Goal: Transaction & Acquisition: Purchase product/service

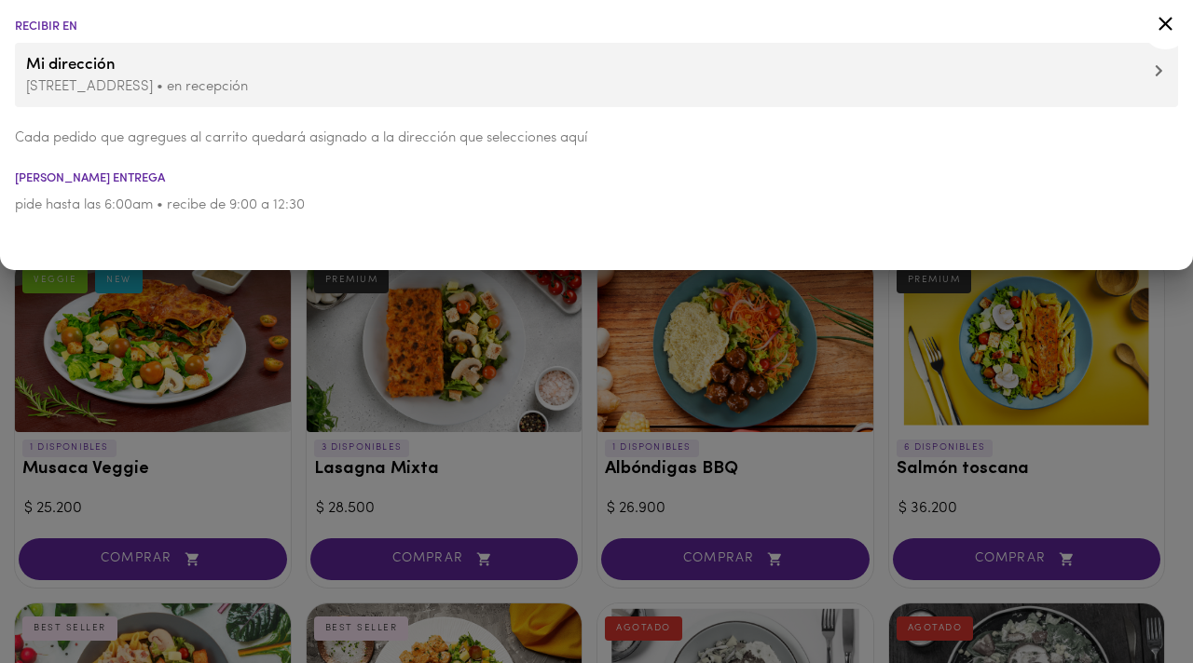
click at [1161, 20] on icon at bounding box center [1165, 24] width 14 height 14
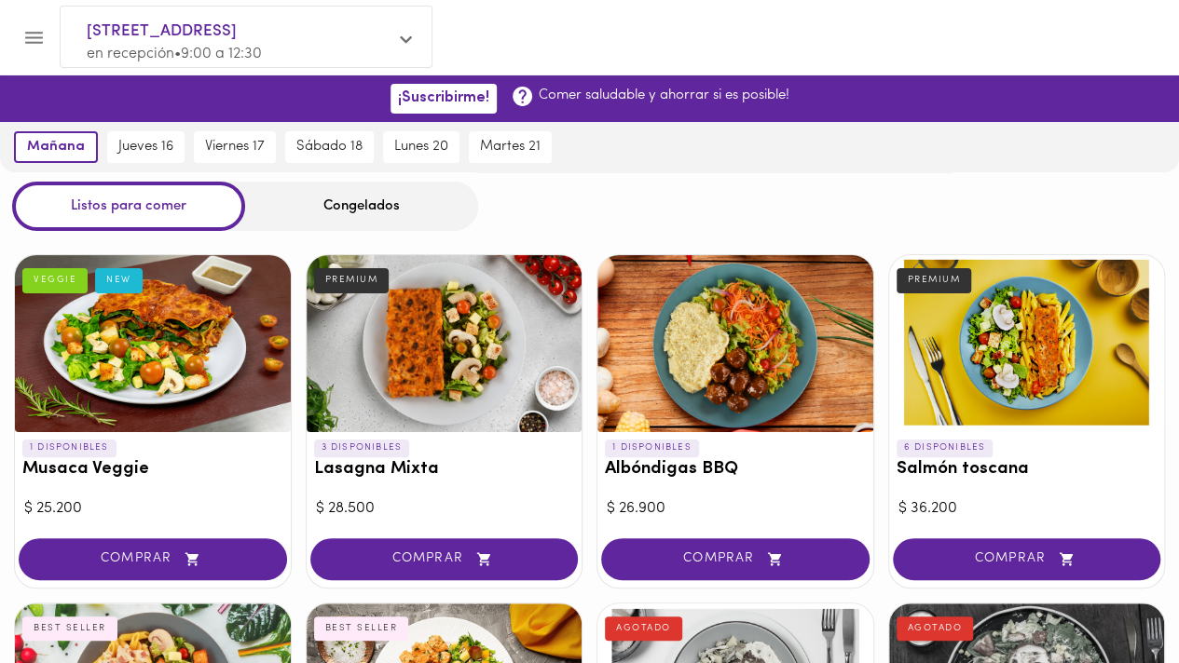
click at [349, 202] on div "Congelados" at bounding box center [361, 206] width 233 height 49
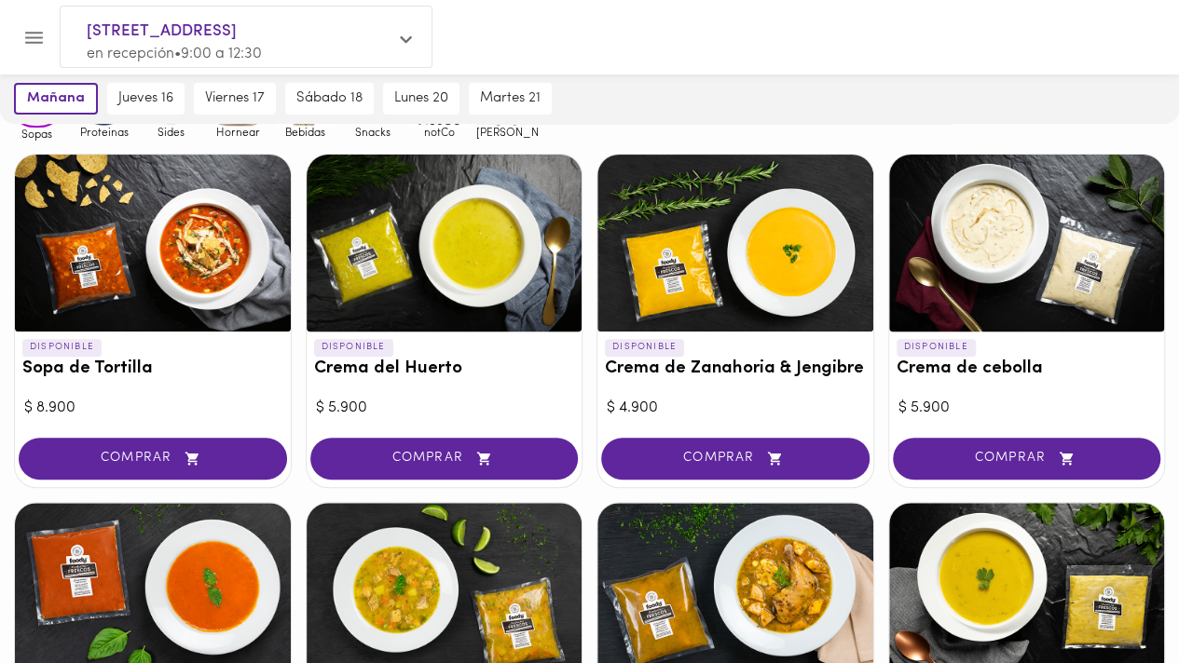
scroll to position [190, 0]
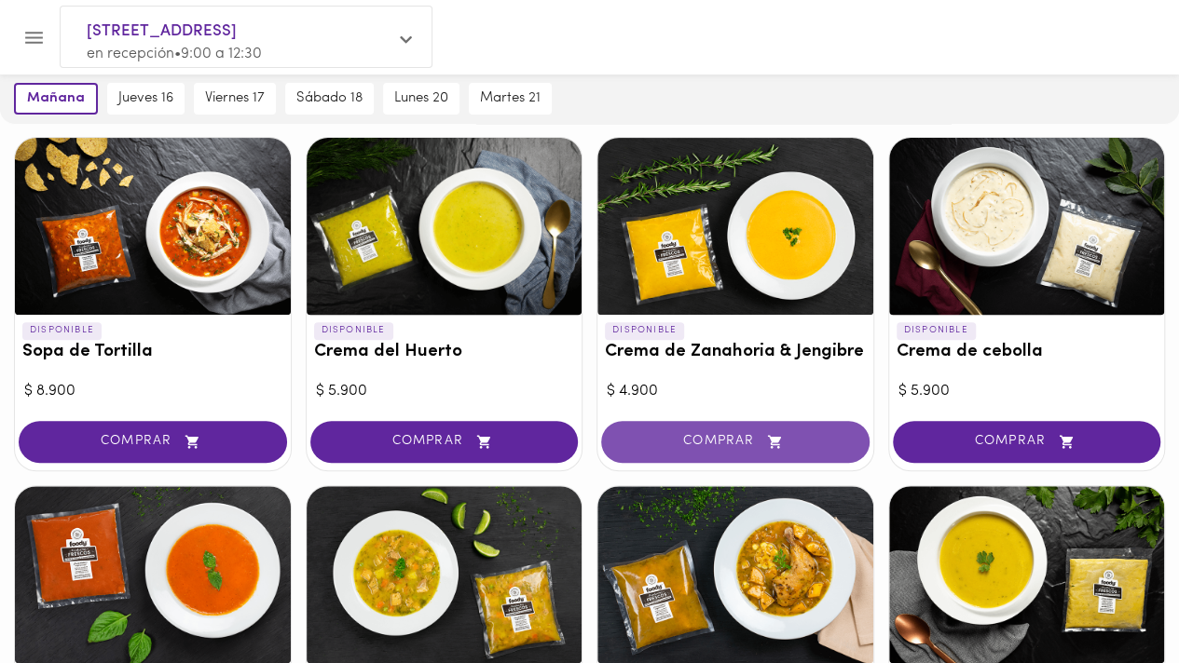
click at [747, 443] on span "COMPRAR" at bounding box center [735, 442] width 222 height 16
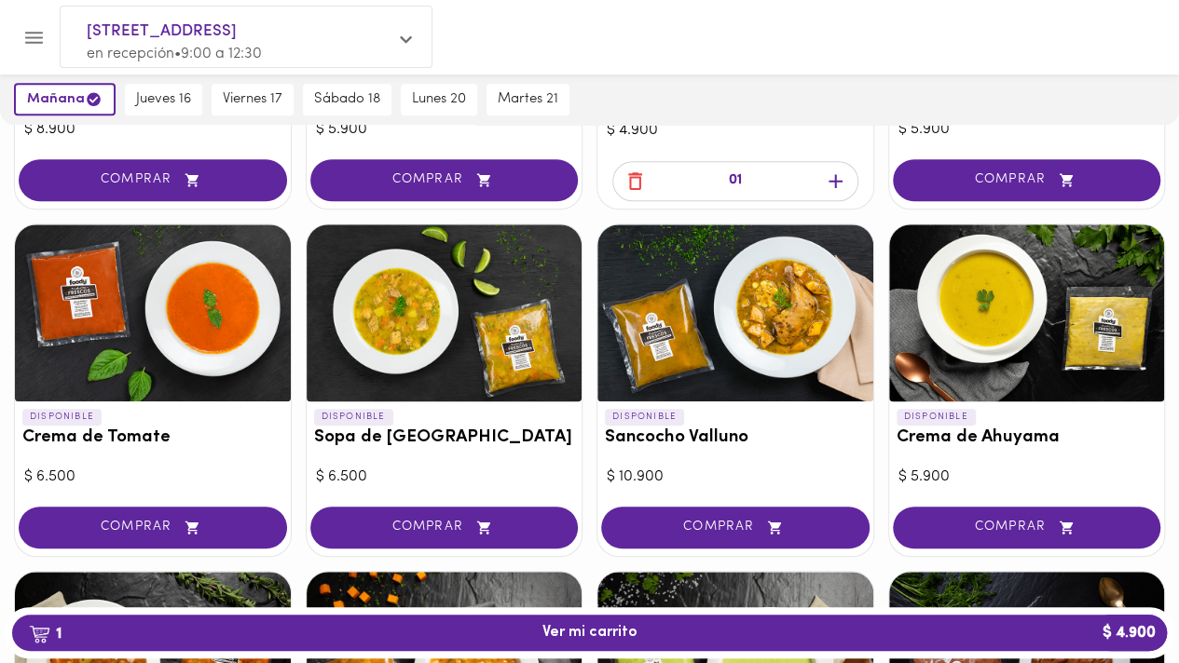
scroll to position [462, 0]
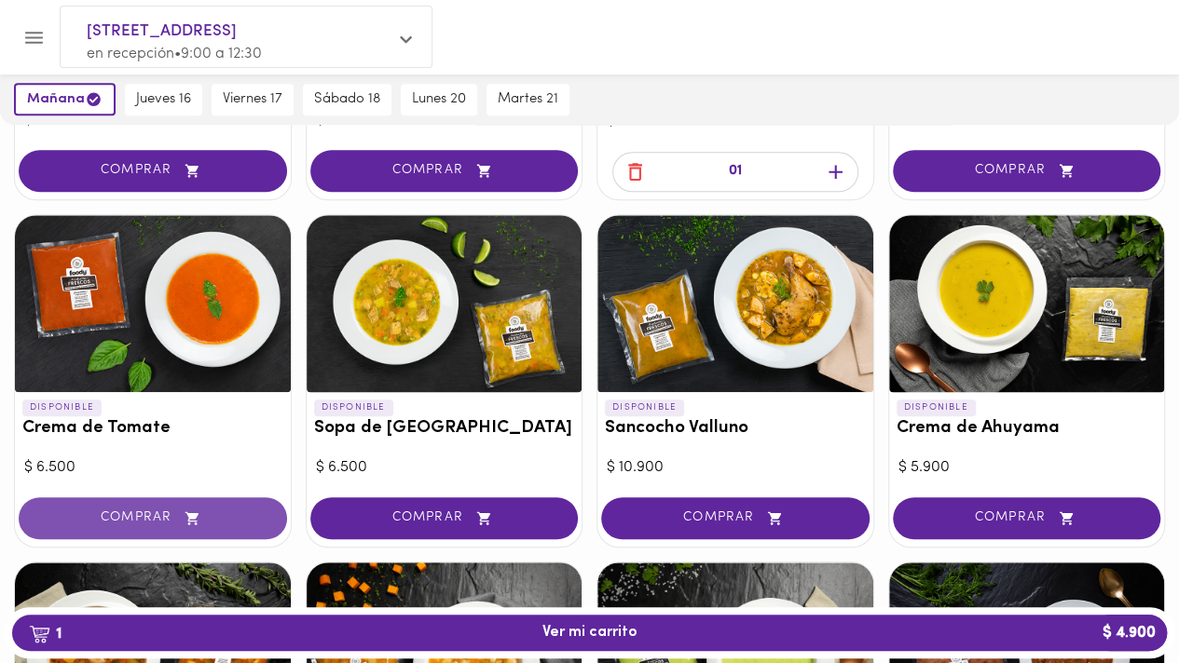
click at [153, 526] on button "COMPRAR" at bounding box center [153, 519] width 268 height 42
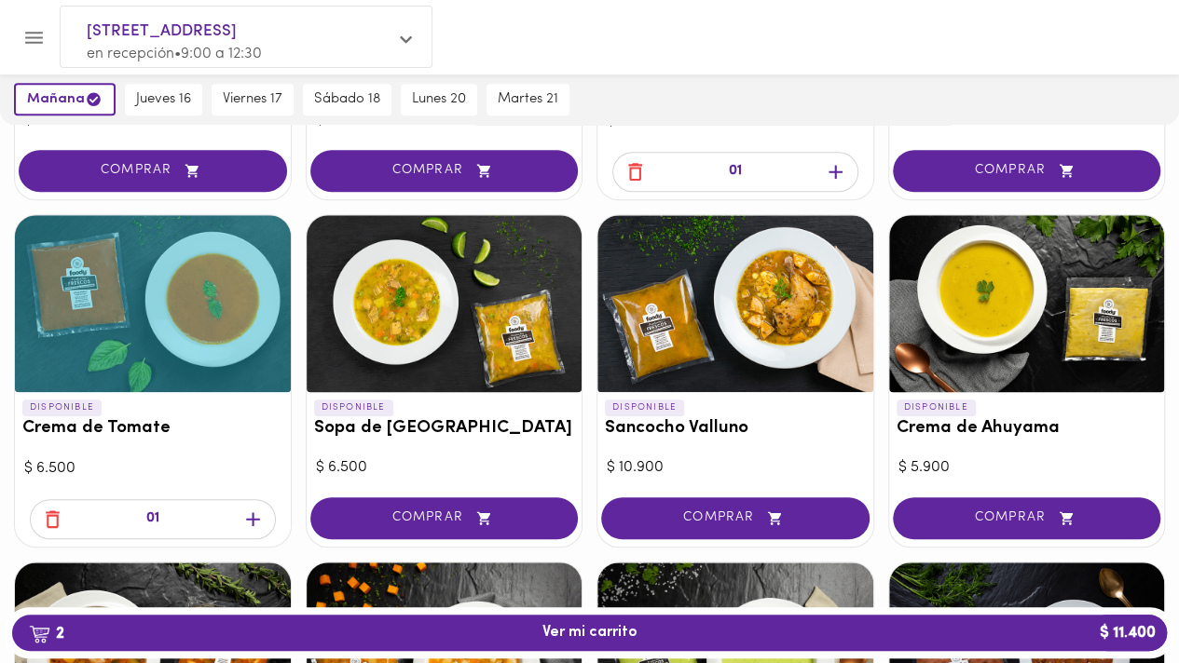
click at [249, 516] on icon "button" at bounding box center [252, 519] width 23 height 23
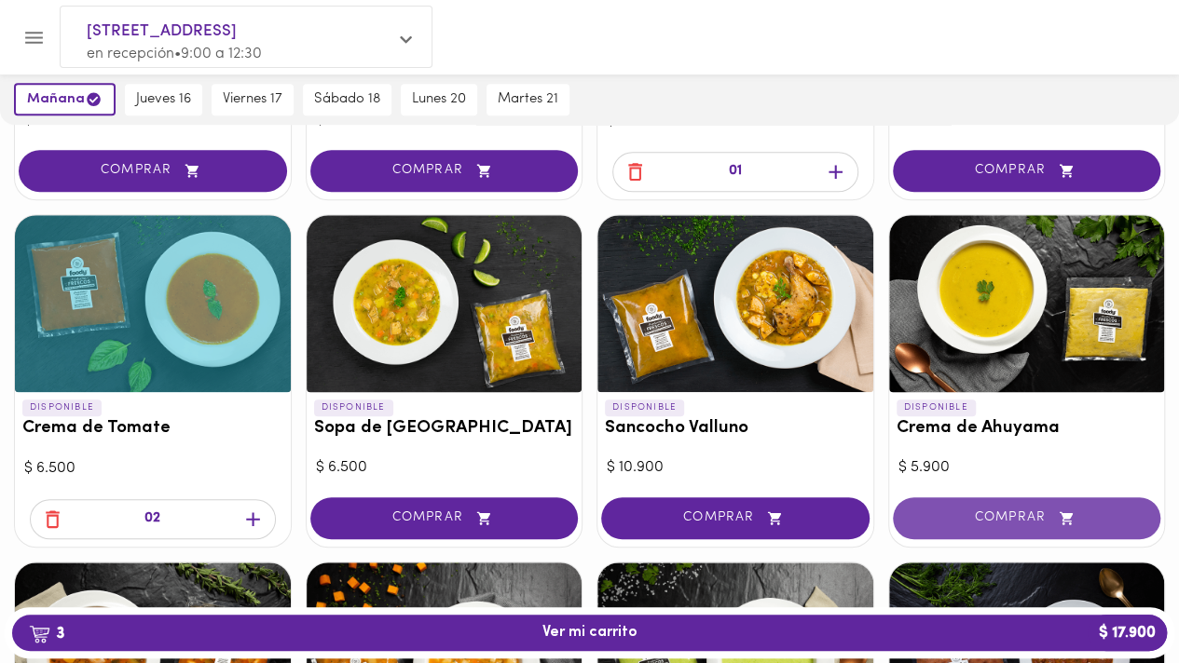
click at [1004, 512] on span "COMPRAR" at bounding box center [1027, 519] width 222 height 16
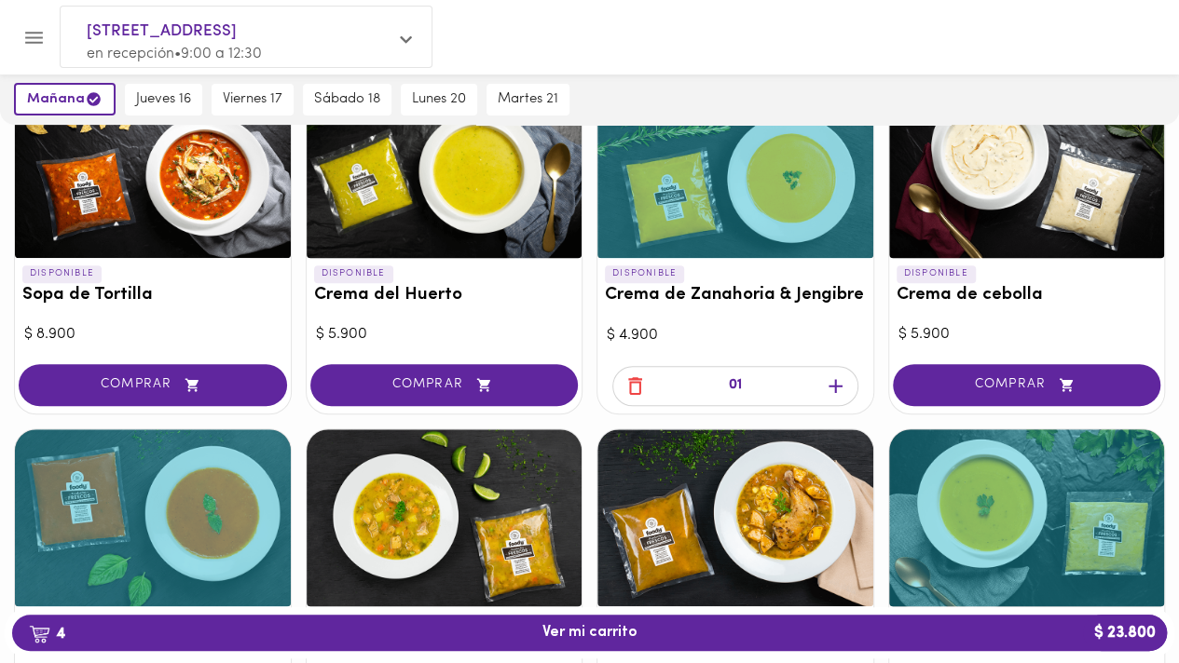
scroll to position [246, 0]
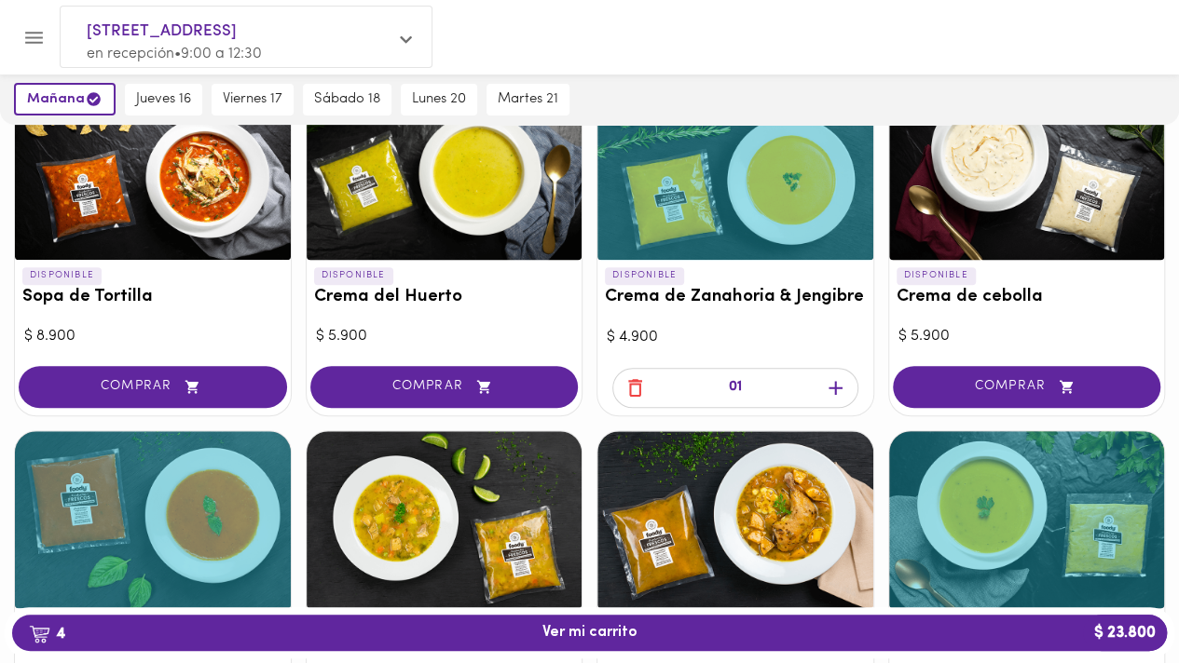
click at [832, 394] on icon "button" at bounding box center [835, 387] width 23 height 23
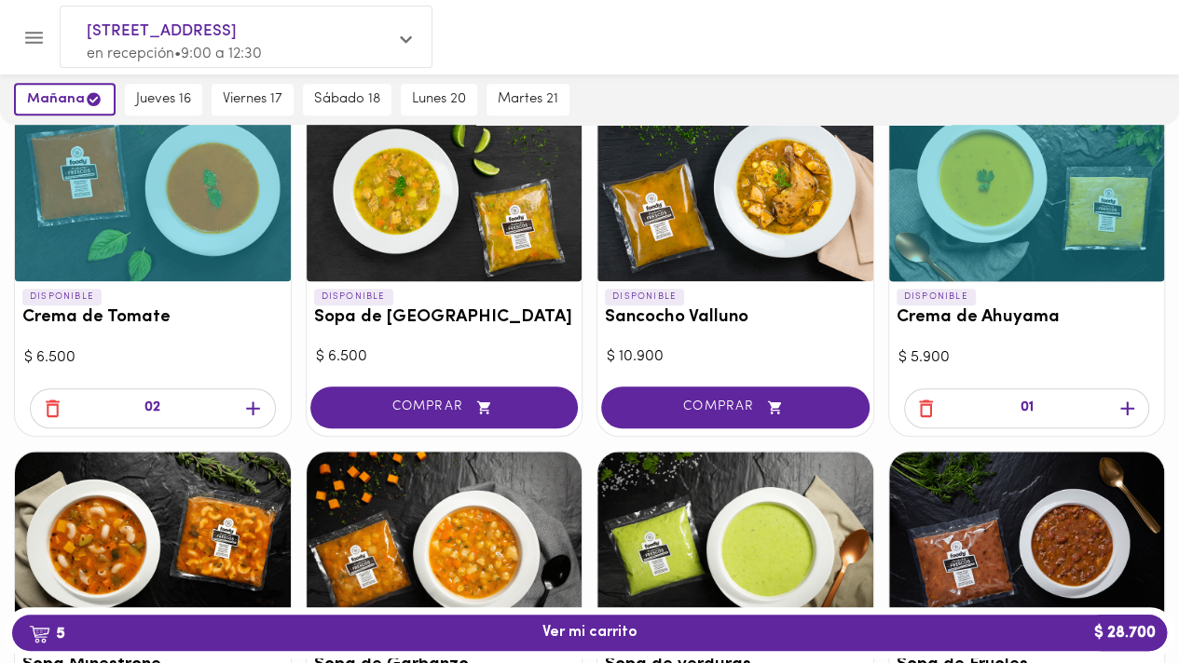
scroll to position [0, 0]
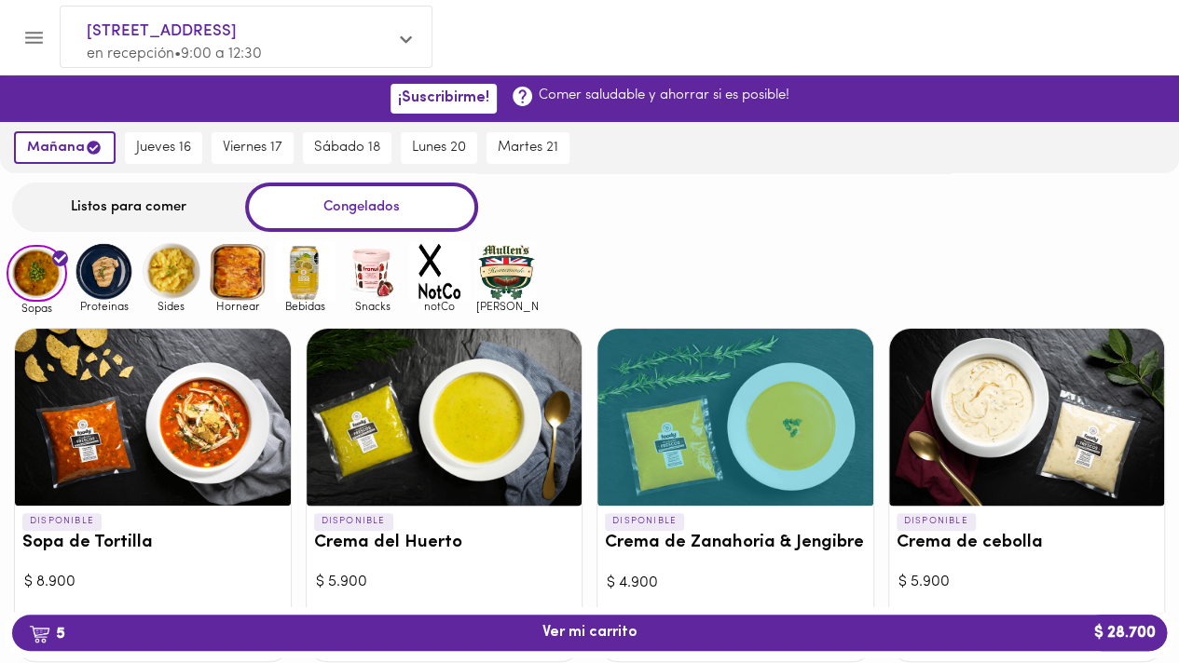
click at [123, 282] on img at bounding box center [104, 271] width 61 height 61
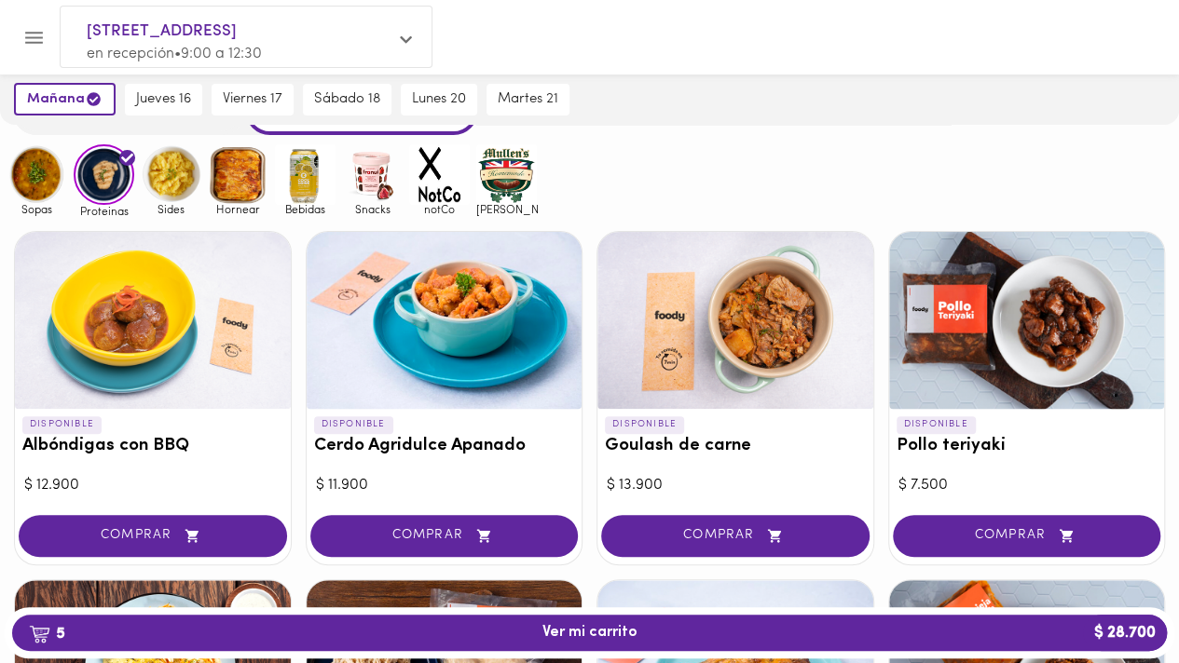
scroll to position [101, 0]
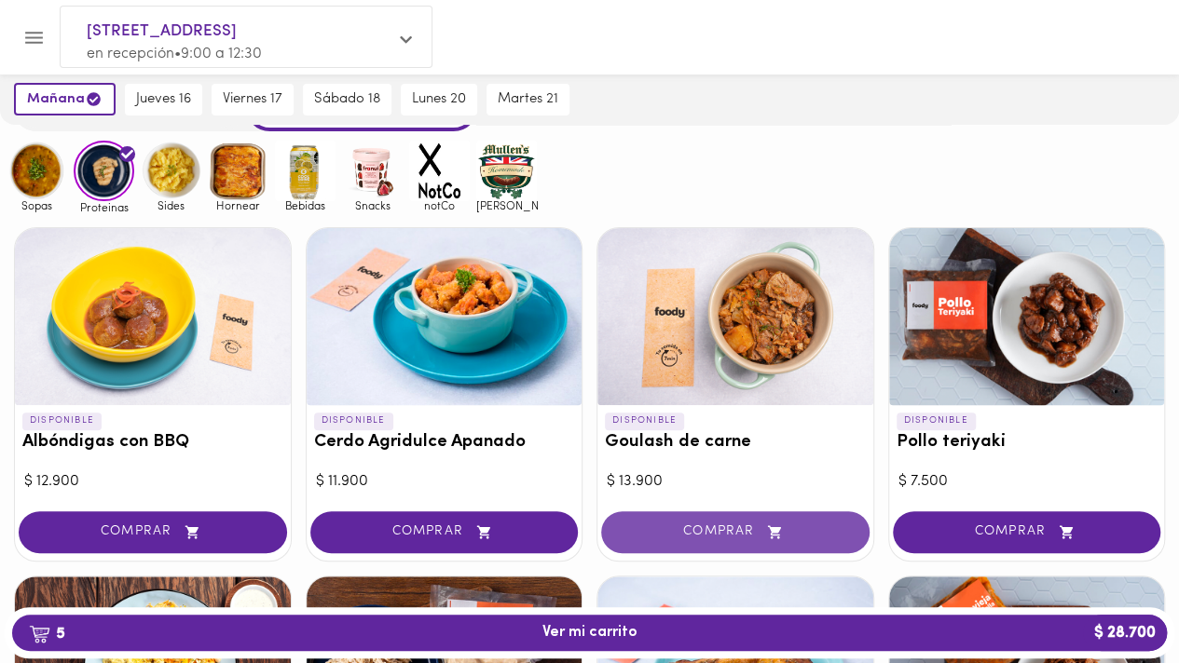
click at [736, 531] on span "COMPRAR" at bounding box center [735, 533] width 222 height 16
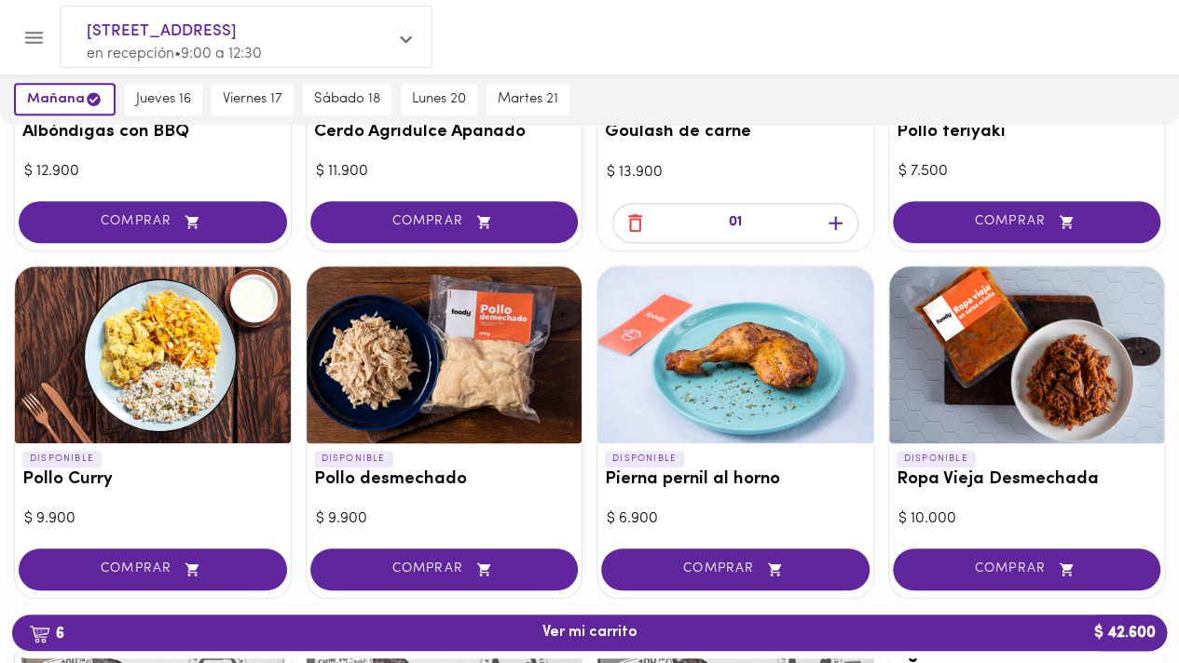
scroll to position [412, 0]
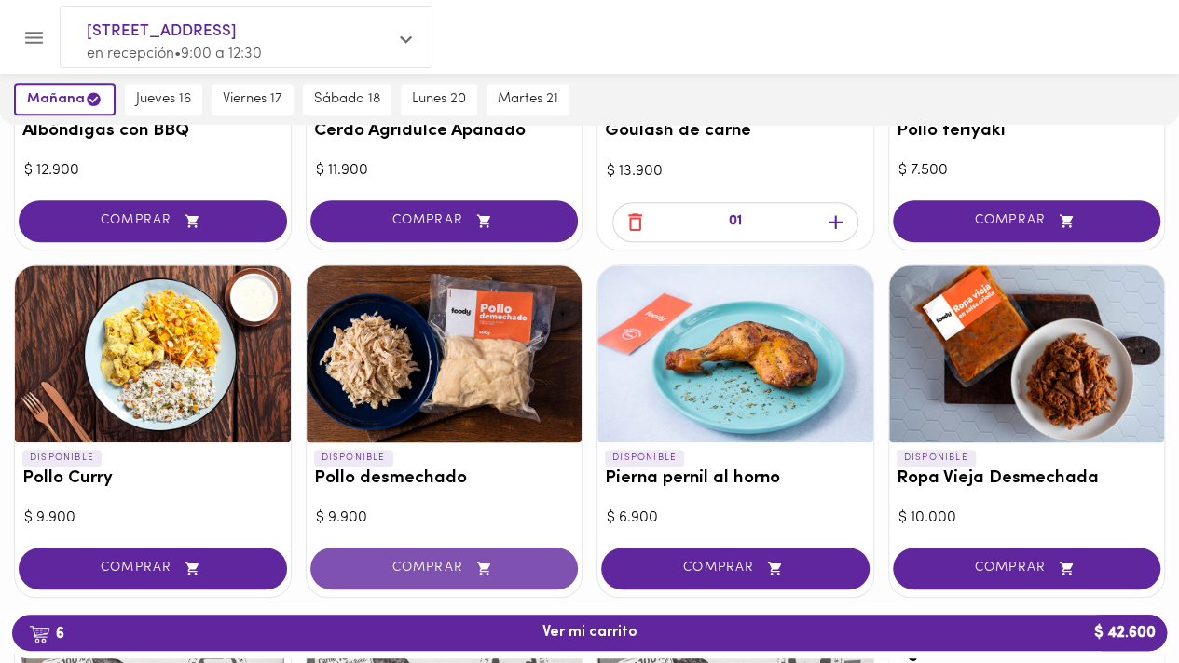
click at [429, 575] on span "COMPRAR" at bounding box center [445, 569] width 222 height 16
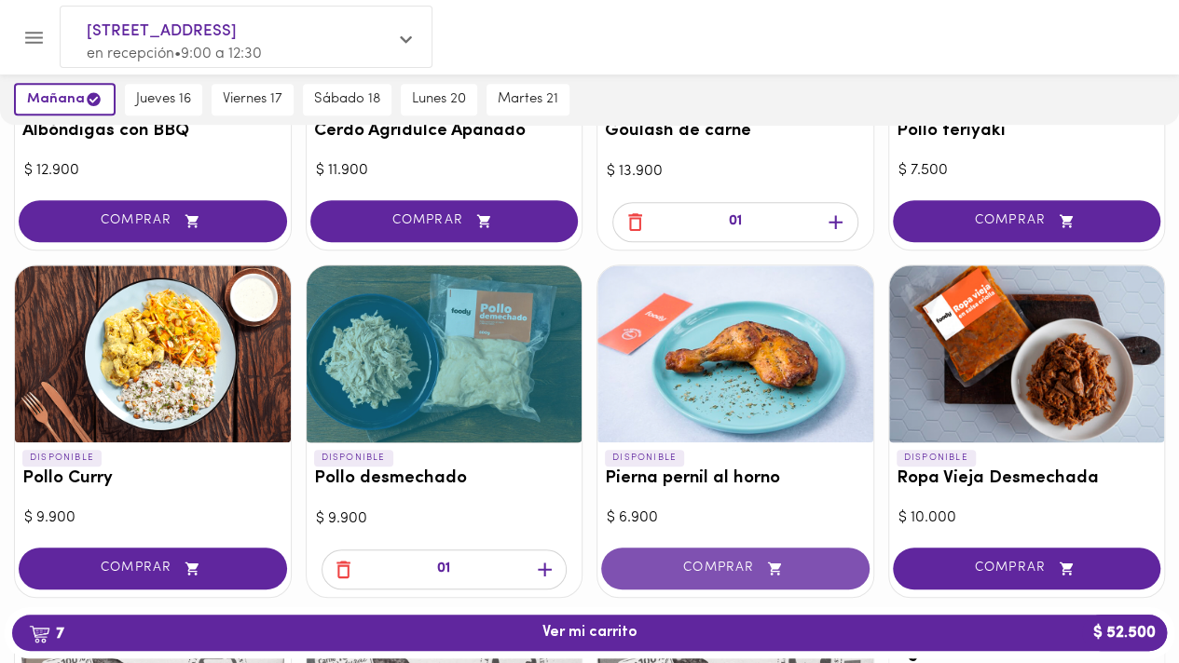
click at [771, 574] on icon "button" at bounding box center [774, 569] width 23 height 16
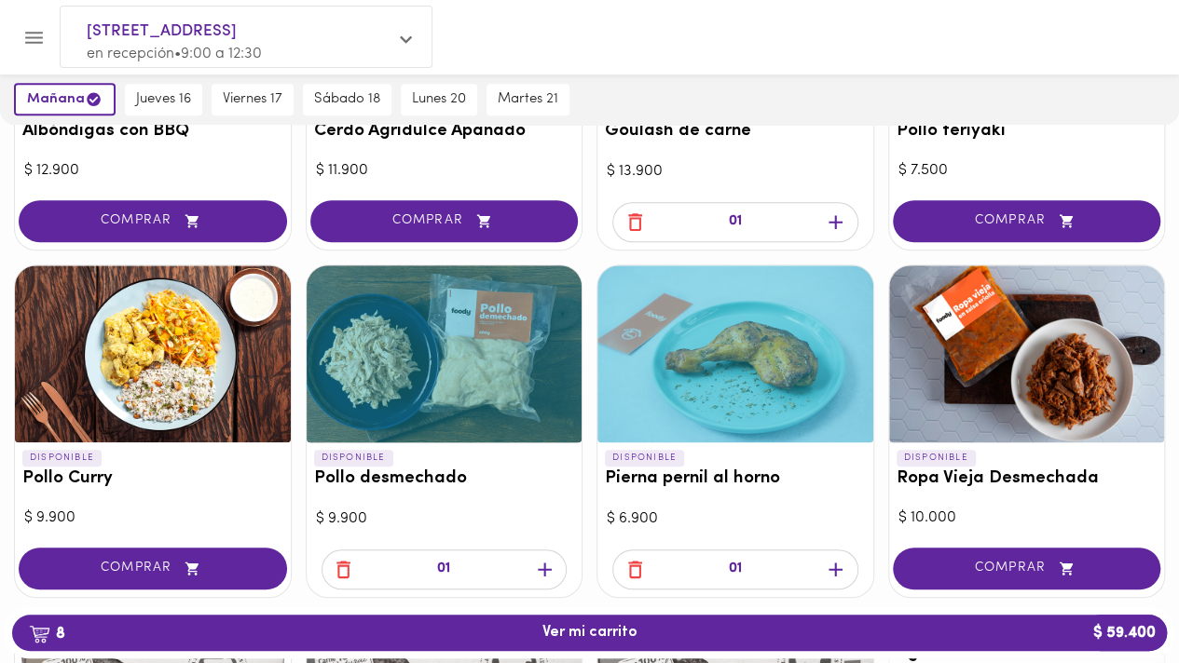
click at [837, 567] on icon "button" at bounding box center [835, 569] width 23 height 23
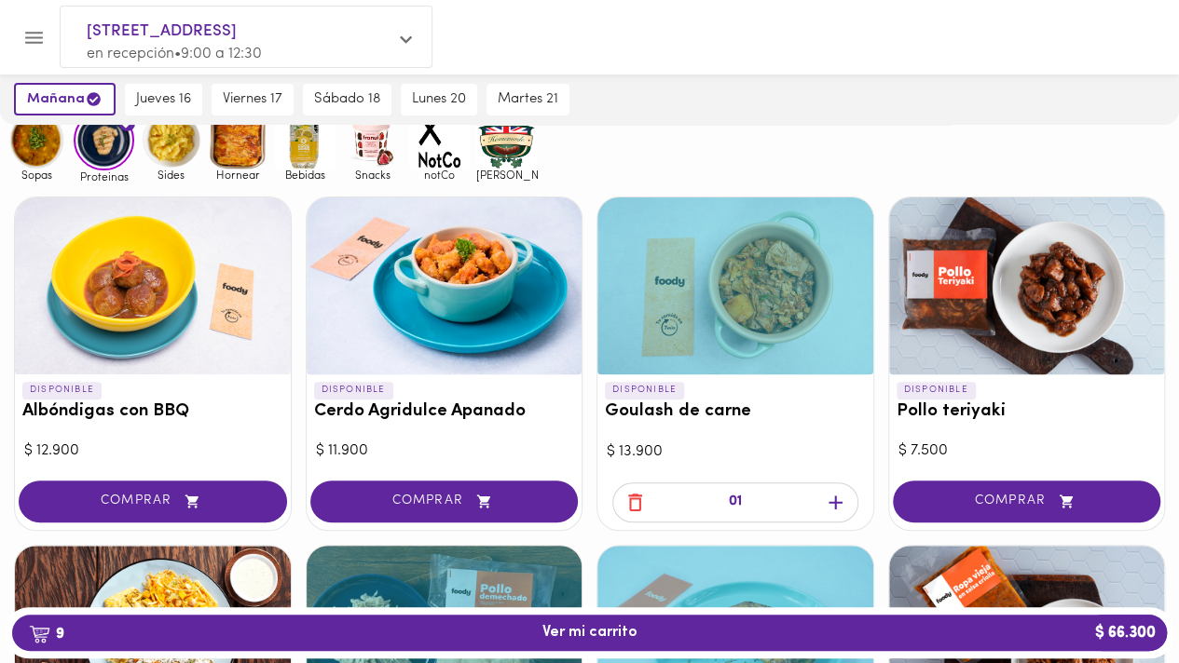
scroll to position [135, 0]
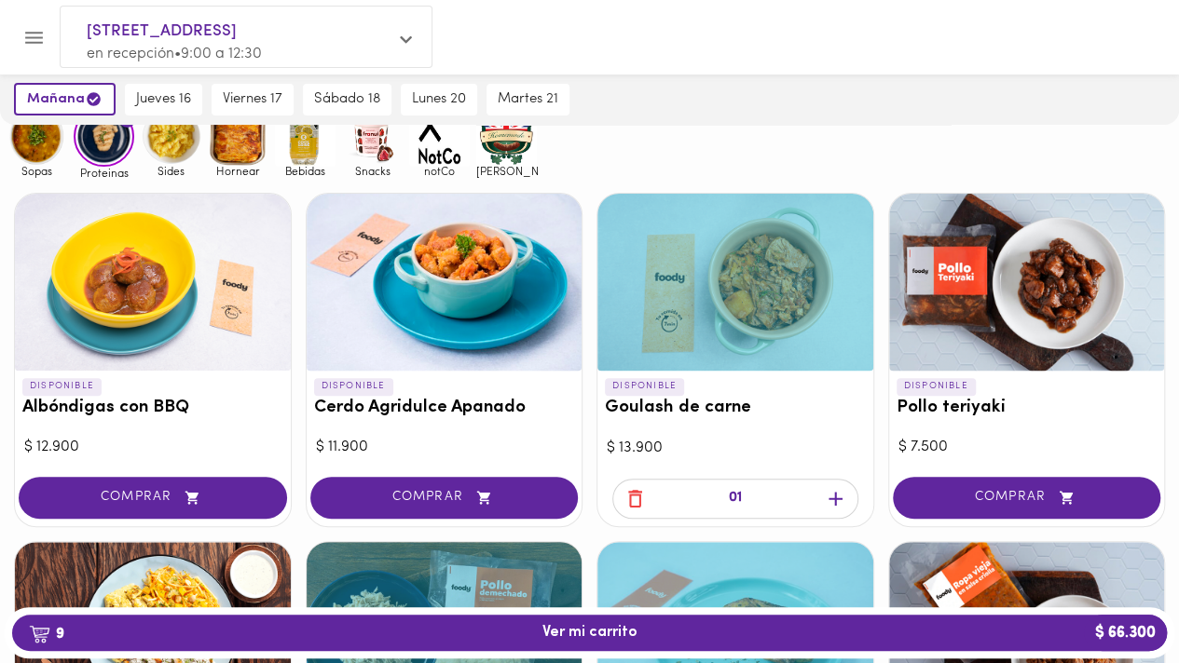
click at [167, 144] on img at bounding box center [171, 136] width 61 height 61
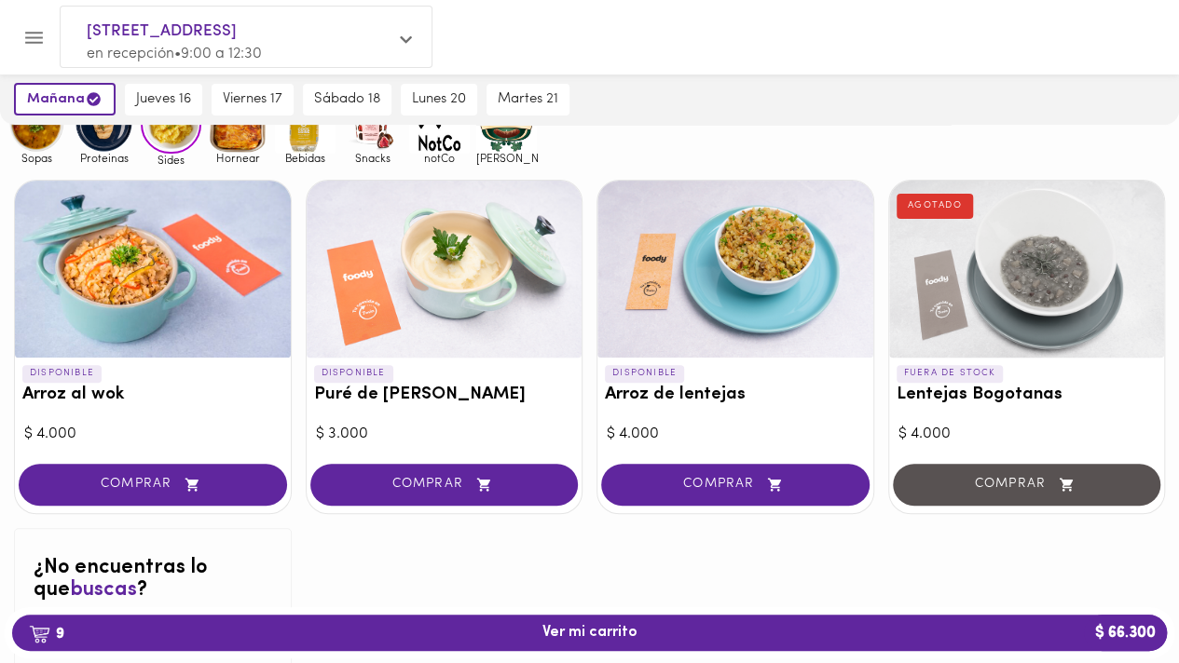
scroll to position [149, 0]
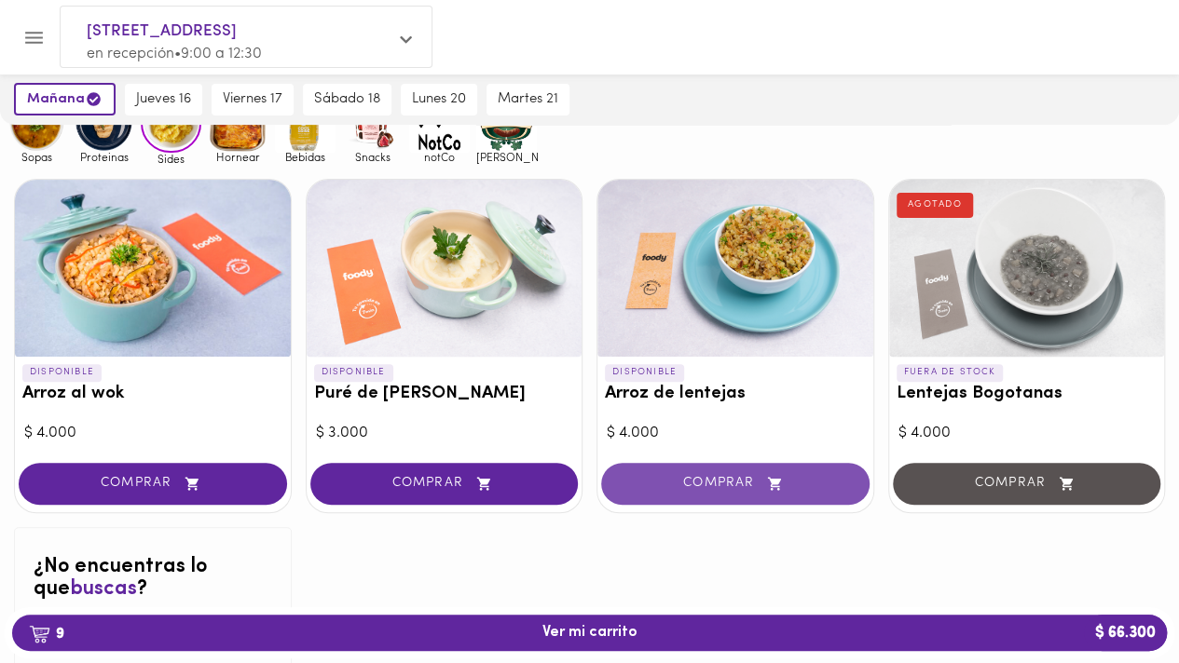
click at [749, 487] on span "COMPRAR" at bounding box center [735, 484] width 222 height 16
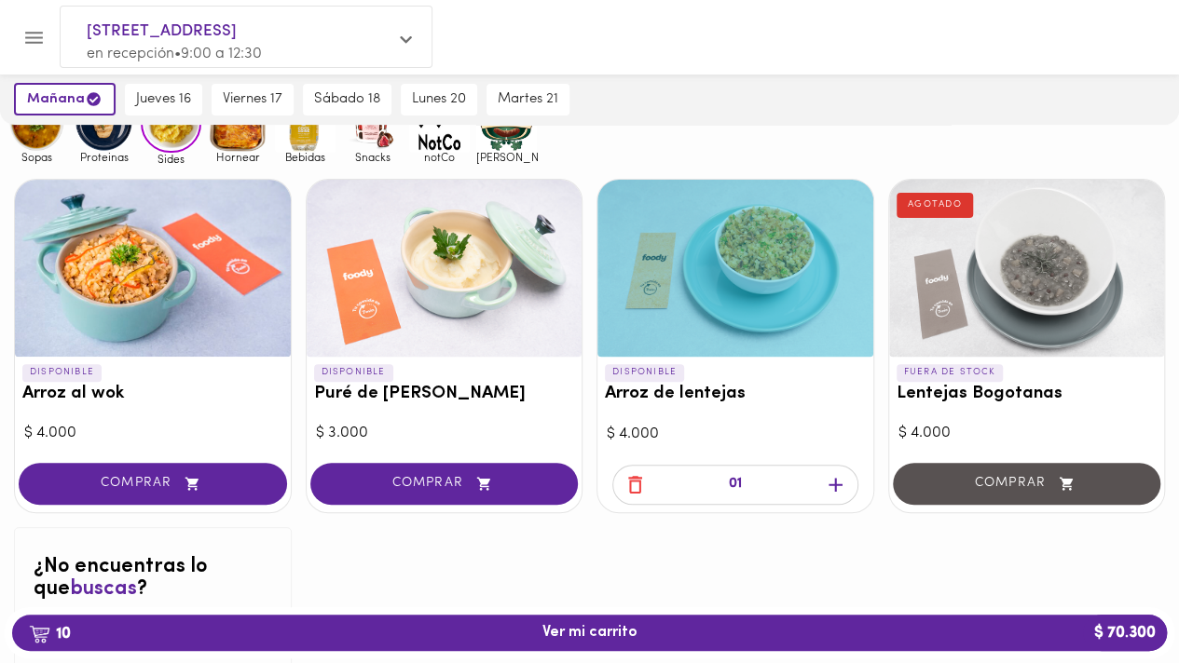
click at [833, 482] on icon "button" at bounding box center [835, 484] width 23 height 23
click at [643, 484] on icon "button" at bounding box center [634, 484] width 23 height 23
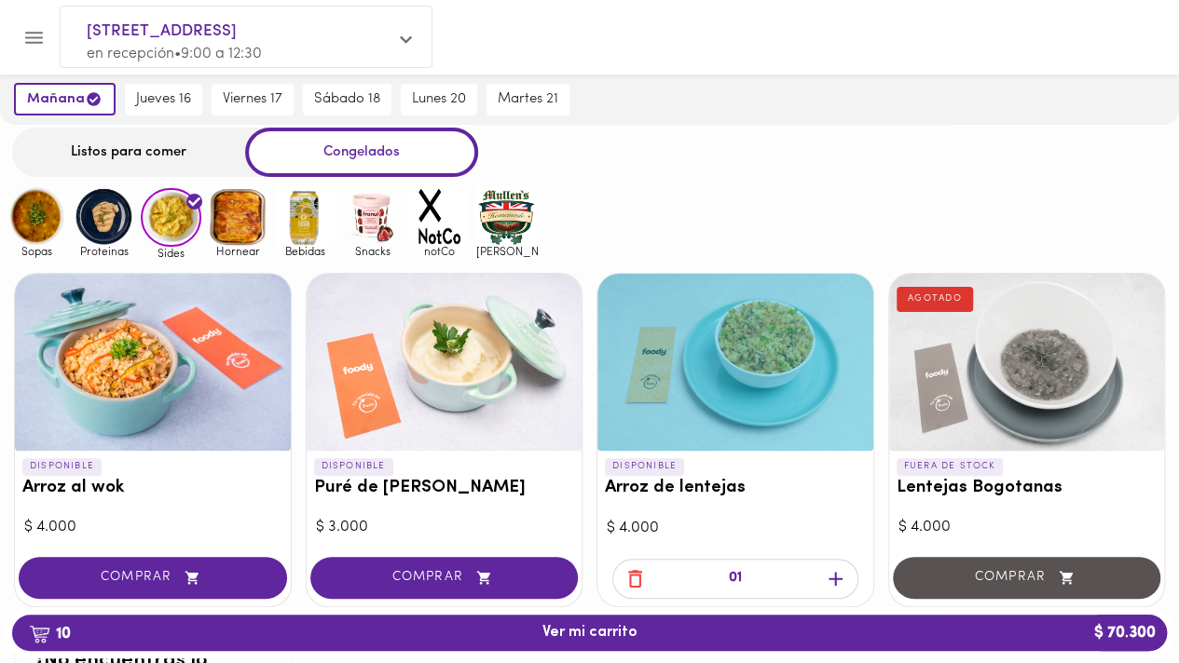
scroll to position [56, 0]
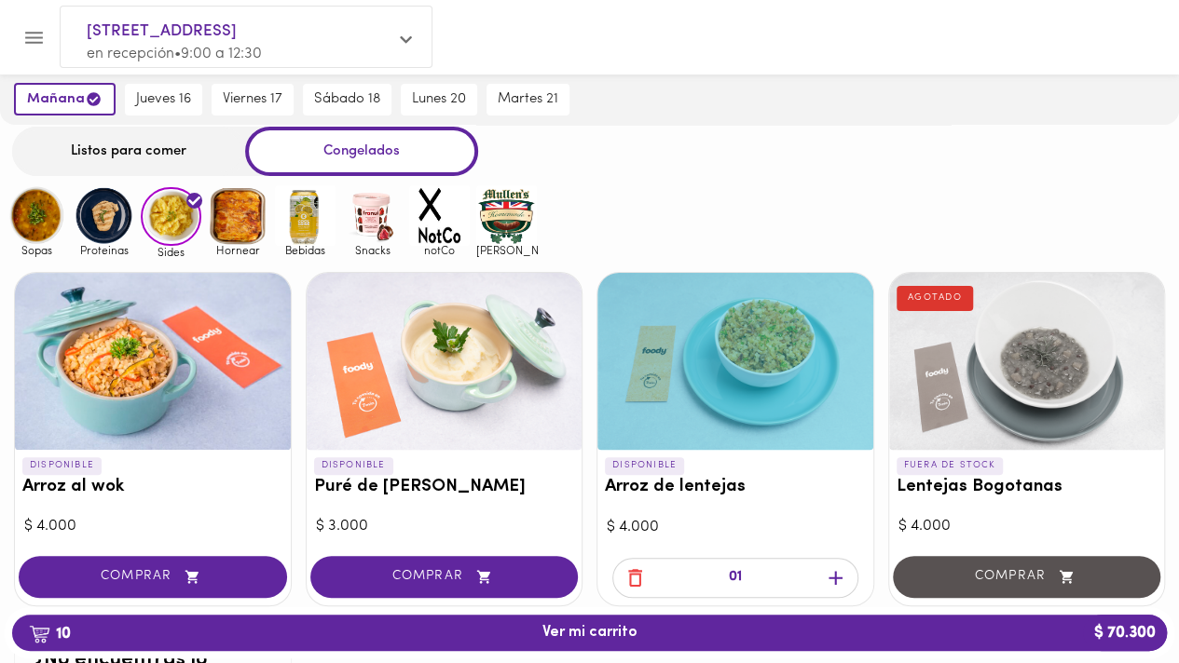
click at [101, 212] on img at bounding box center [104, 215] width 61 height 61
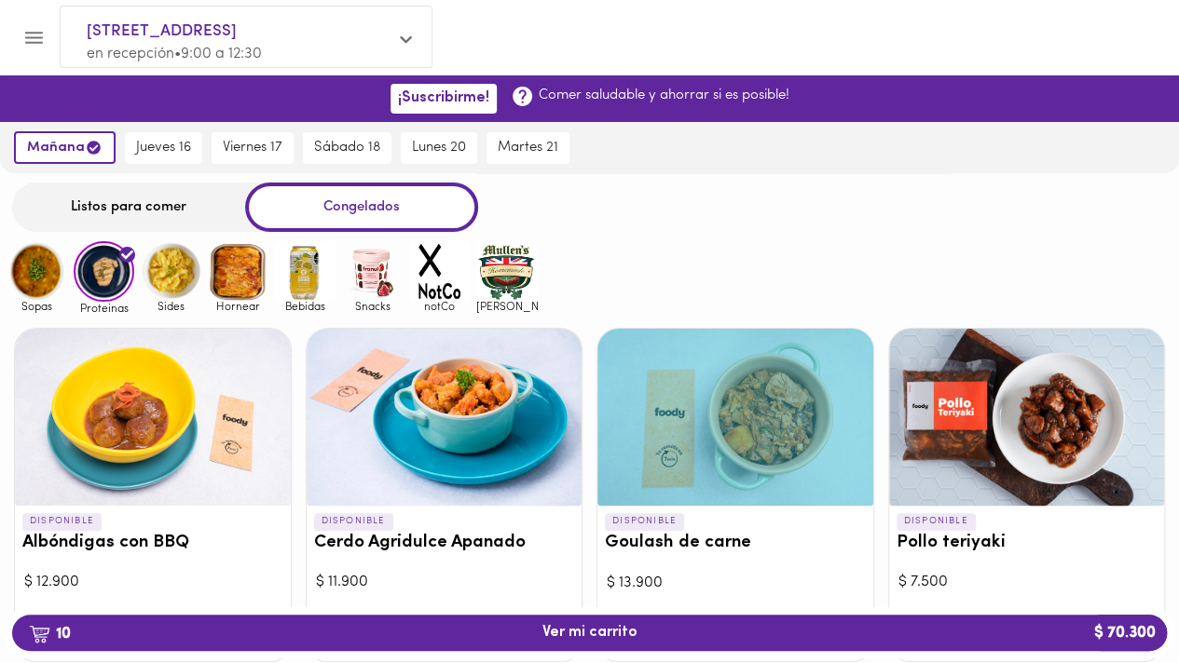
click at [47, 264] on img at bounding box center [37, 271] width 61 height 61
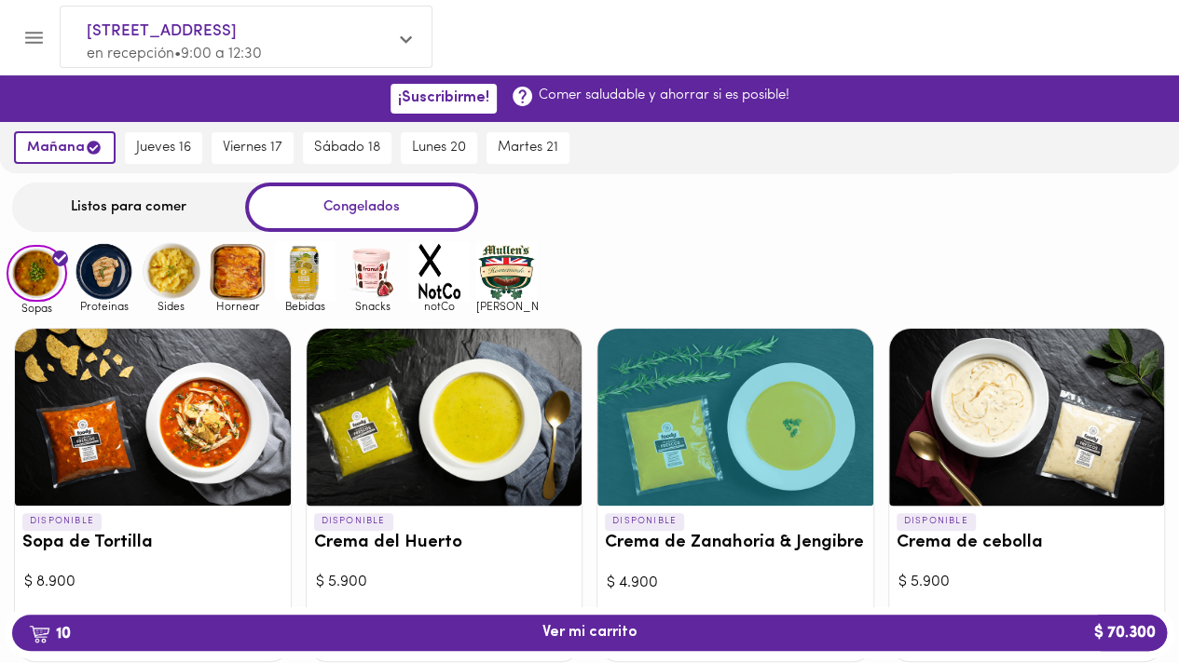
click at [94, 280] on img at bounding box center [104, 271] width 61 height 61
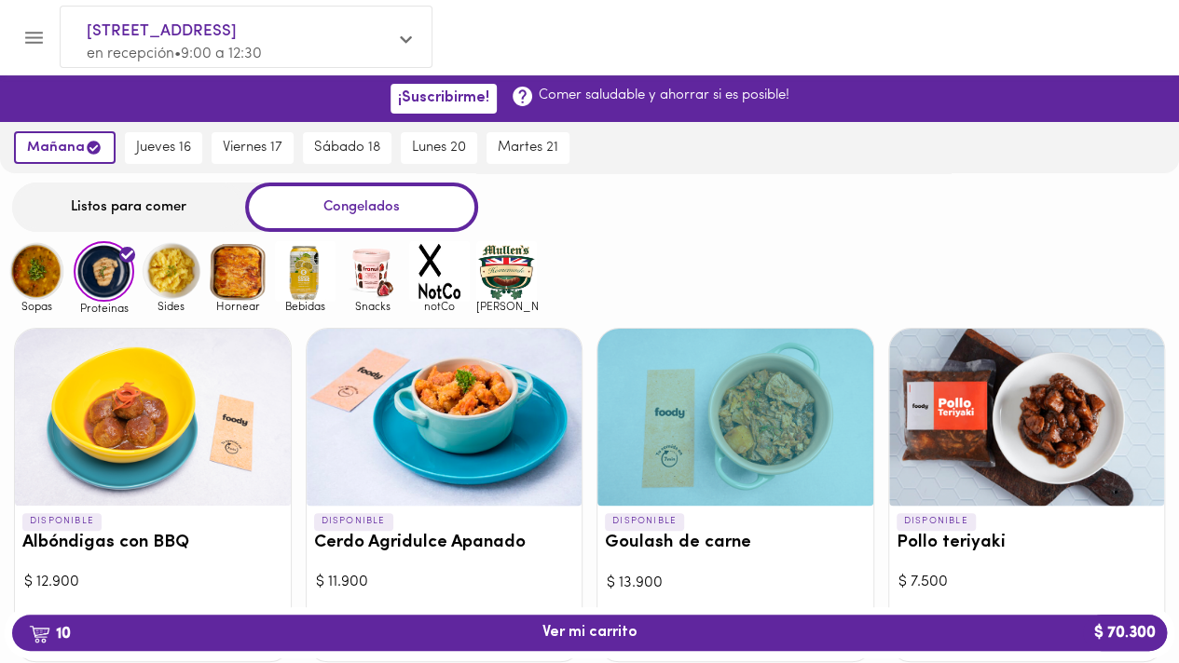
click at [175, 280] on img at bounding box center [171, 271] width 61 height 61
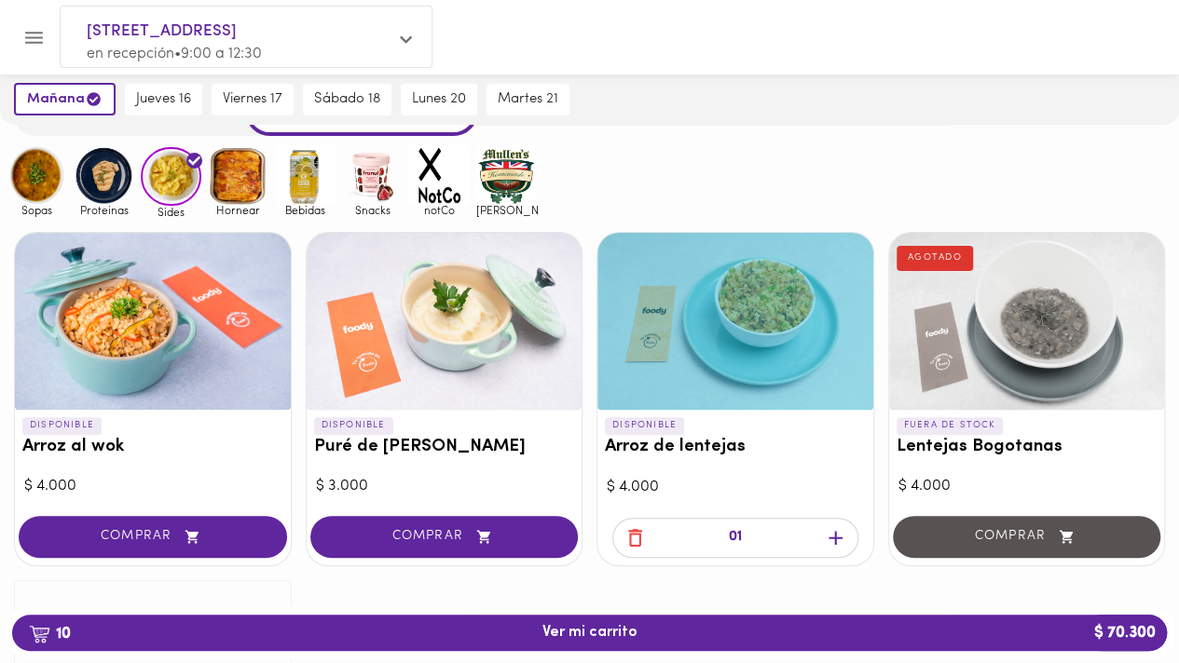
scroll to position [121, 0]
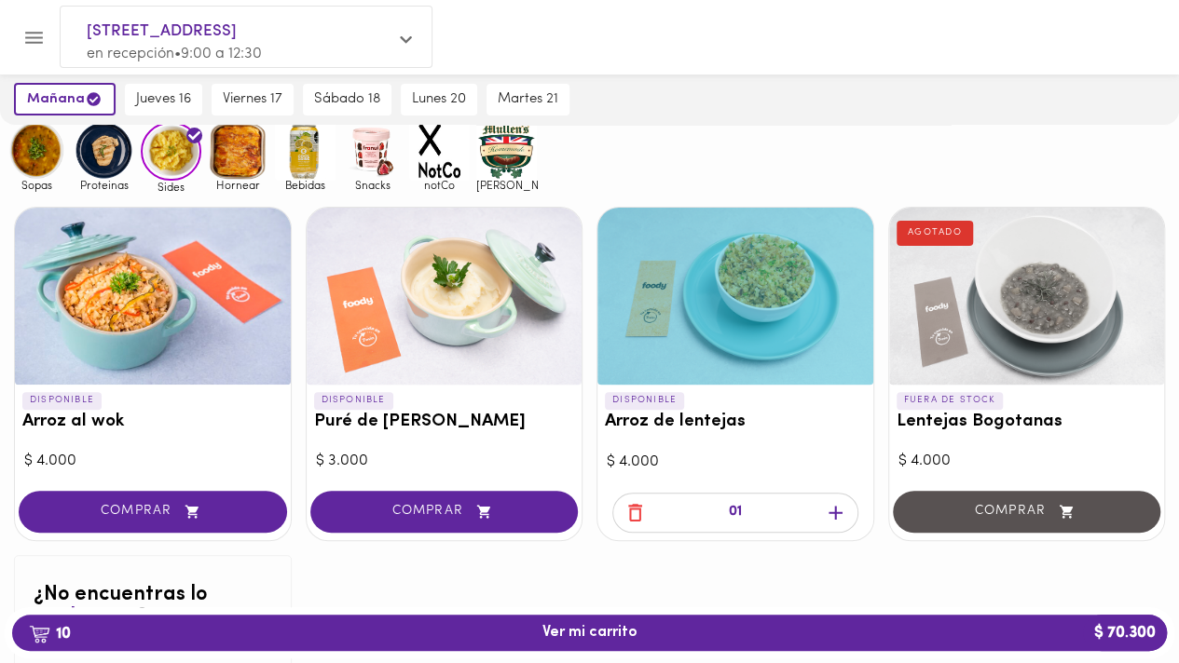
click at [837, 512] on icon "button" at bounding box center [835, 513] width 14 height 14
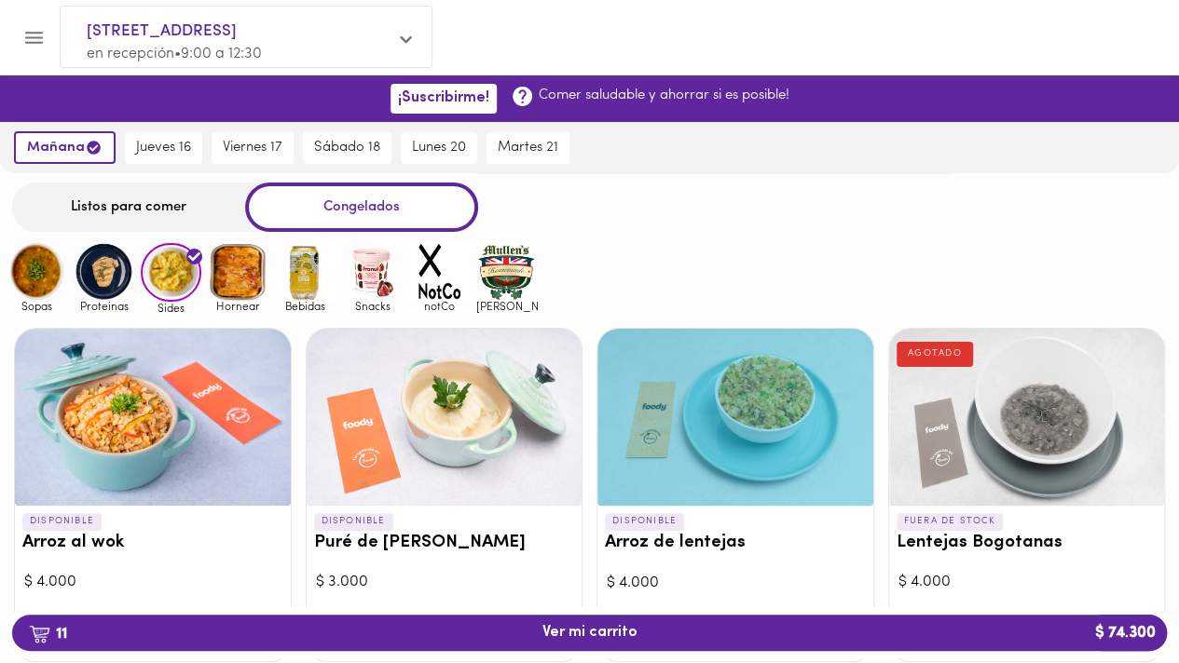
click at [258, 267] on img at bounding box center [238, 271] width 61 height 61
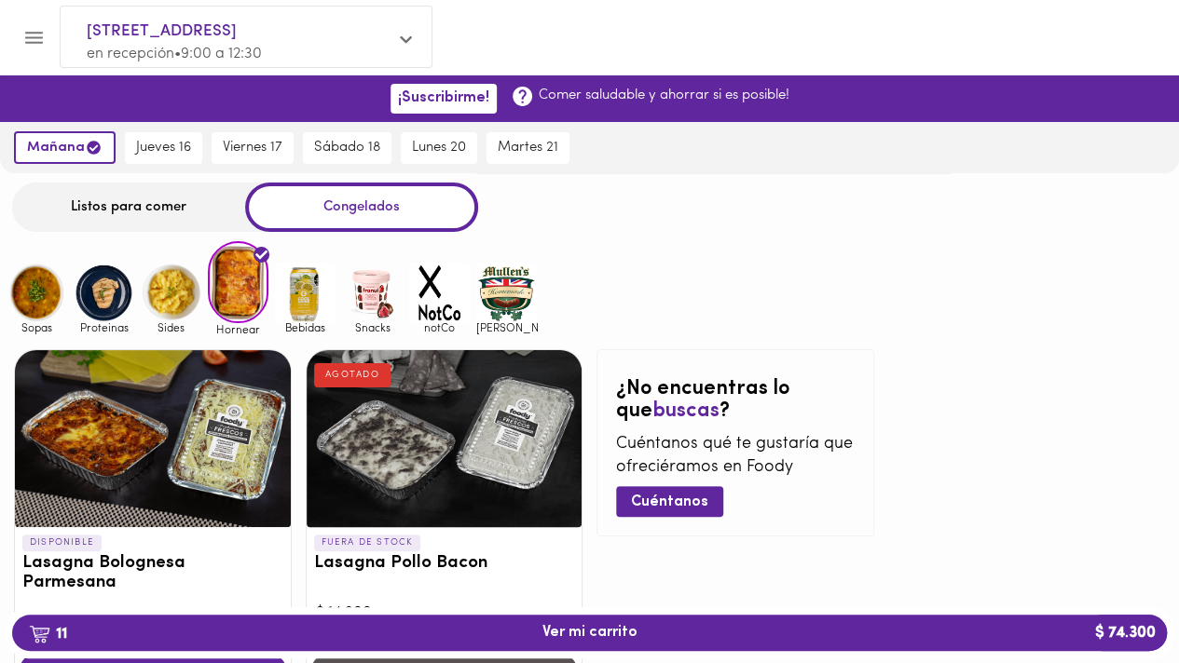
click at [294, 273] on img at bounding box center [305, 293] width 61 height 61
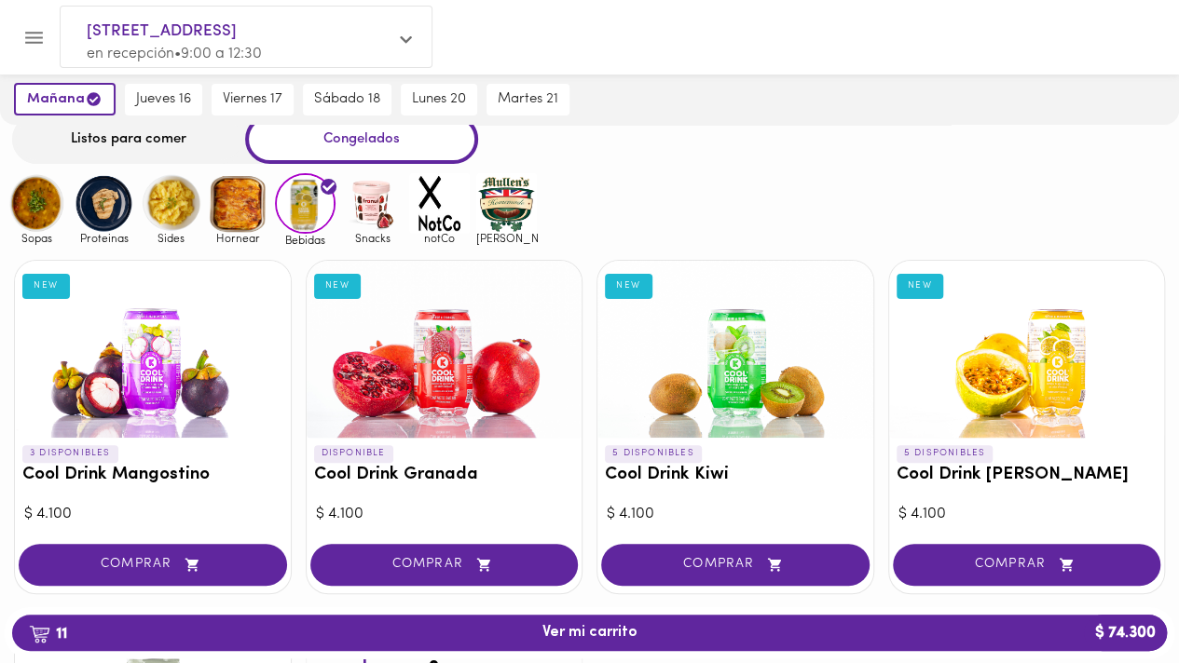
scroll to position [50, 0]
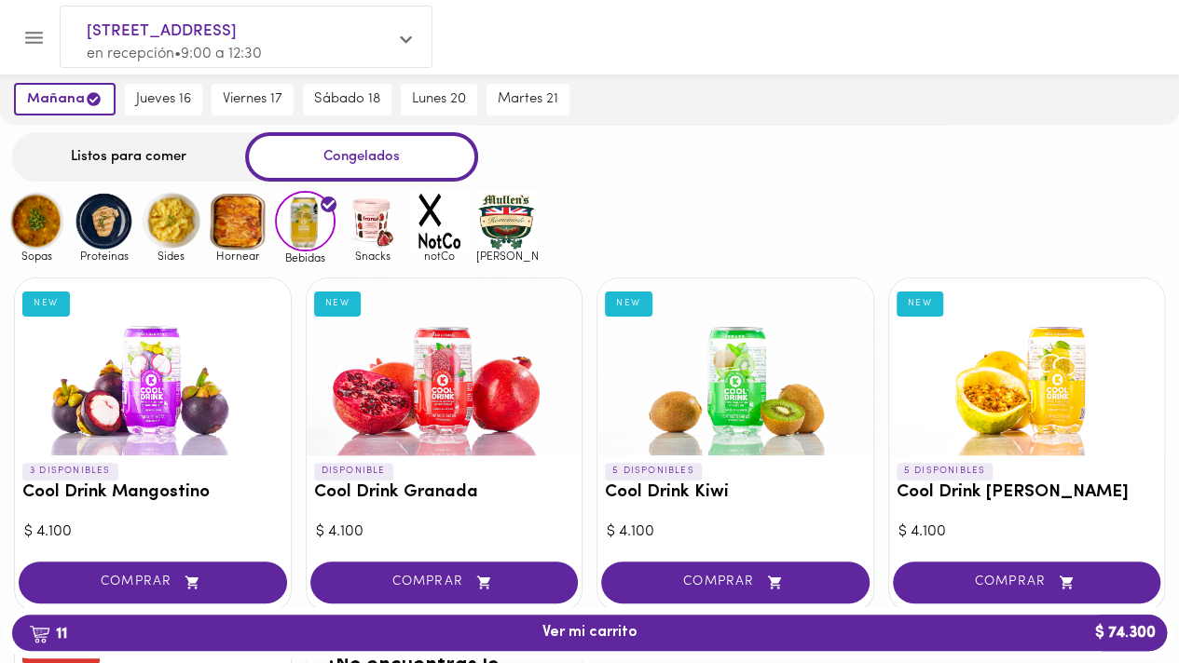
click at [376, 234] on img at bounding box center [372, 221] width 61 height 61
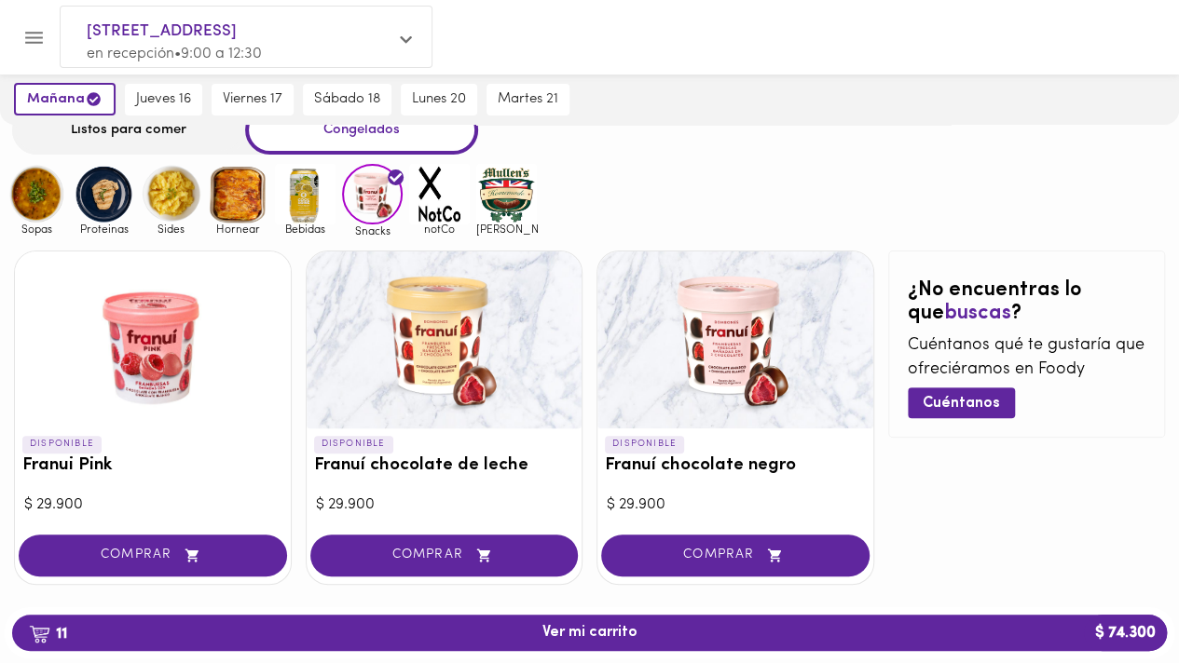
scroll to position [78, 0]
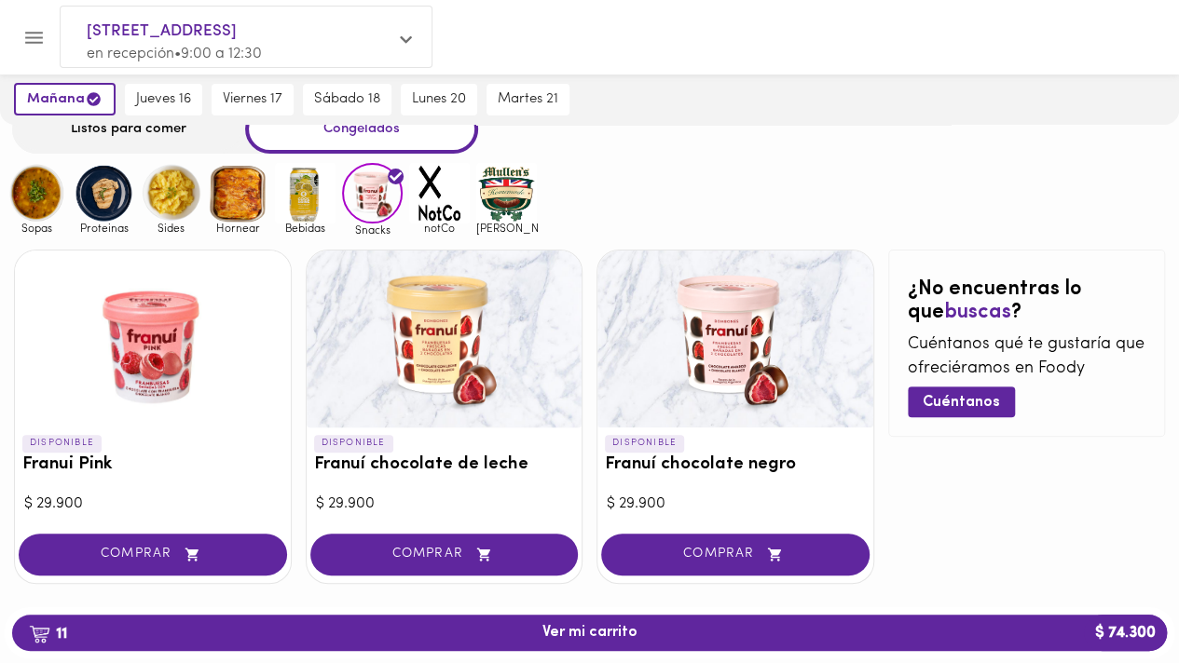
click at [436, 197] on img at bounding box center [439, 193] width 61 height 61
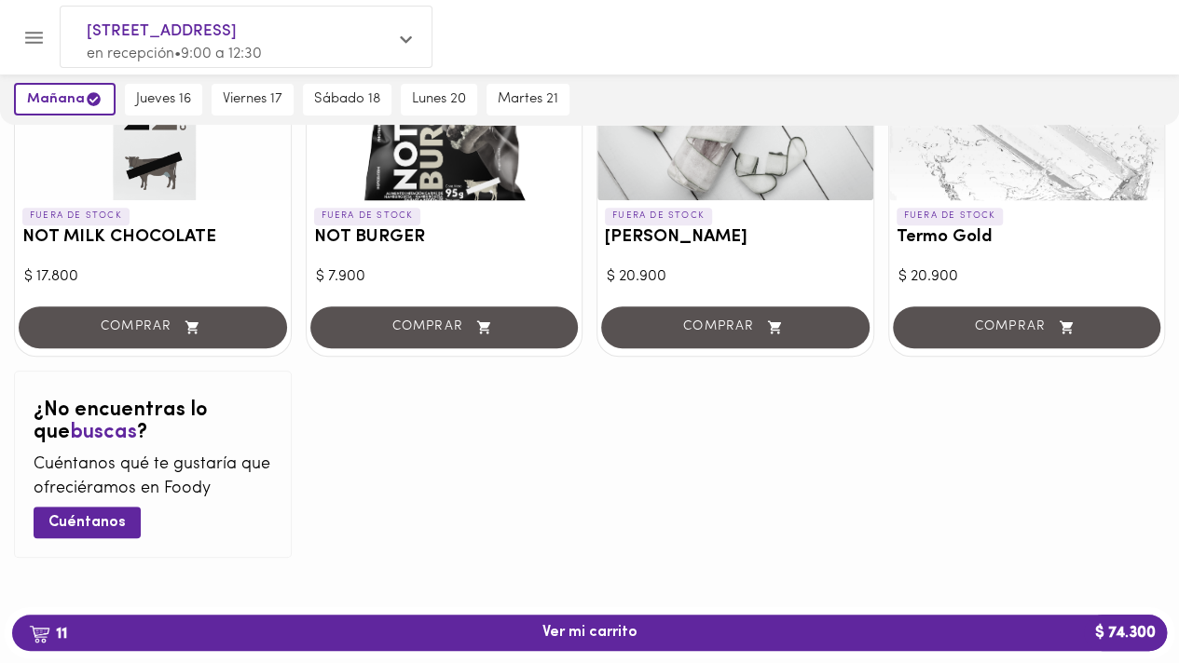
scroll to position [1, 0]
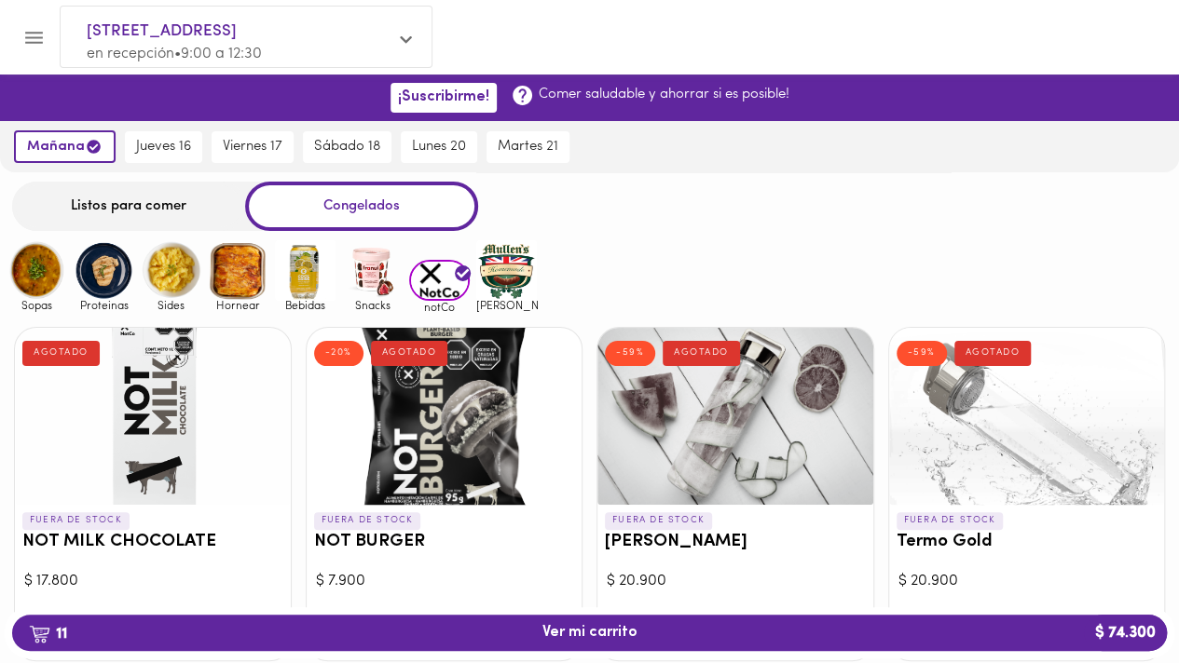
click at [502, 273] on img at bounding box center [506, 270] width 61 height 61
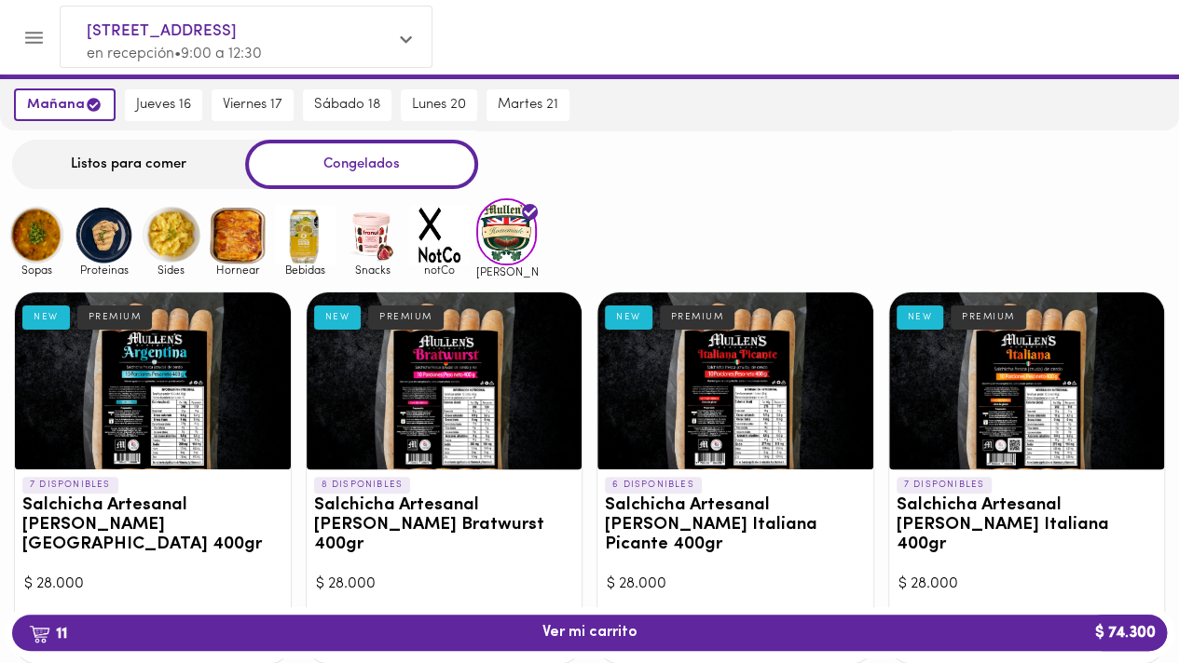
scroll to position [42, 0]
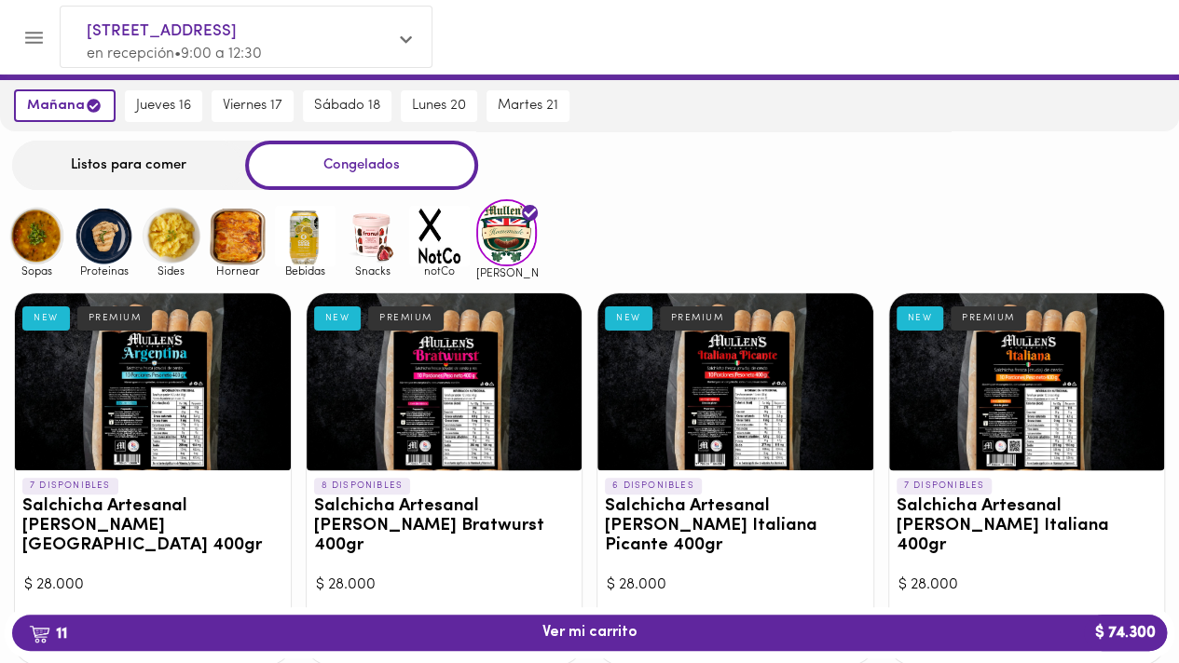
click at [109, 251] on img at bounding box center [104, 236] width 61 height 61
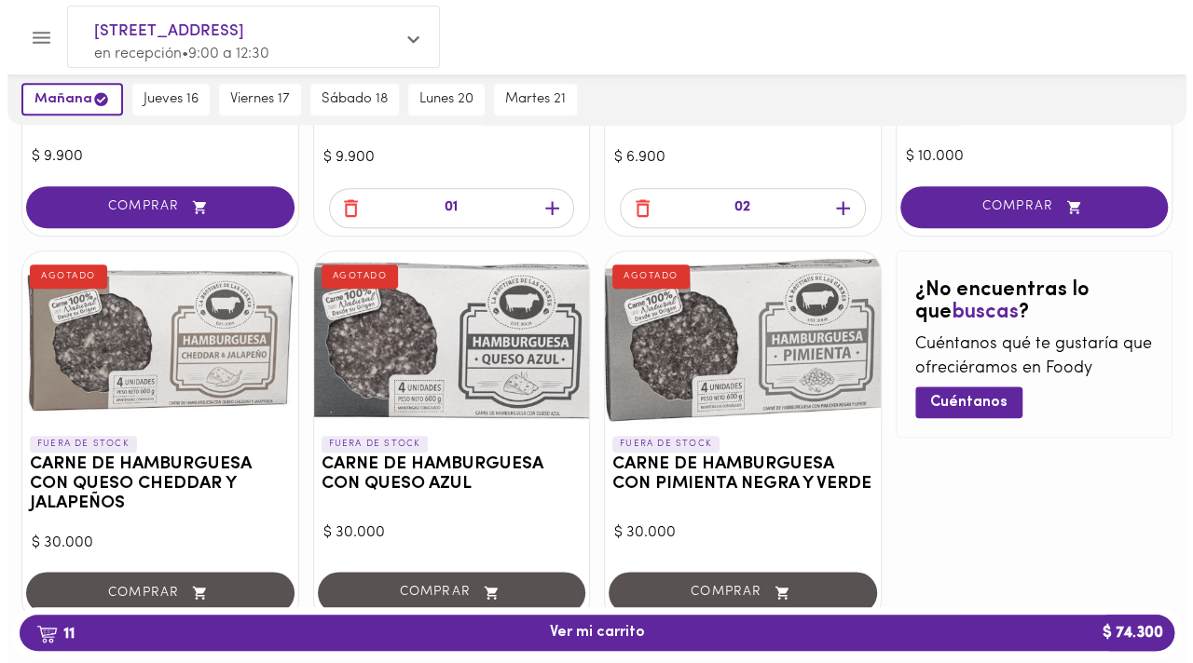
scroll to position [804, 0]
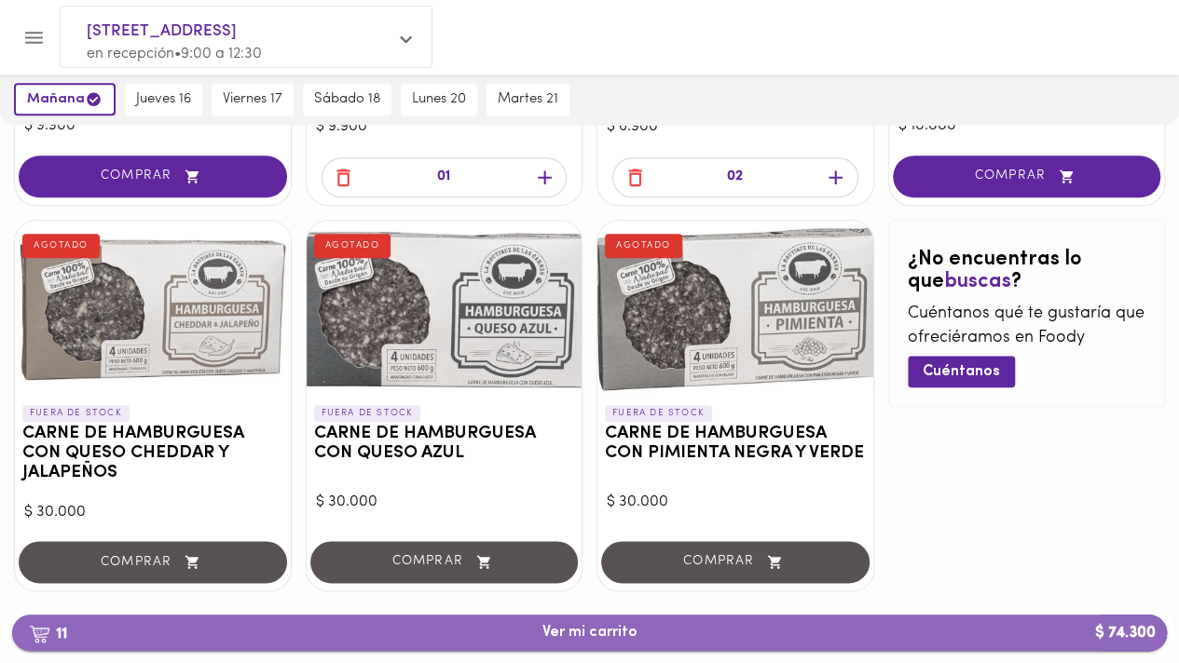
click at [553, 638] on span "11 Ver mi carrito $ 74.300" at bounding box center [589, 633] width 95 height 18
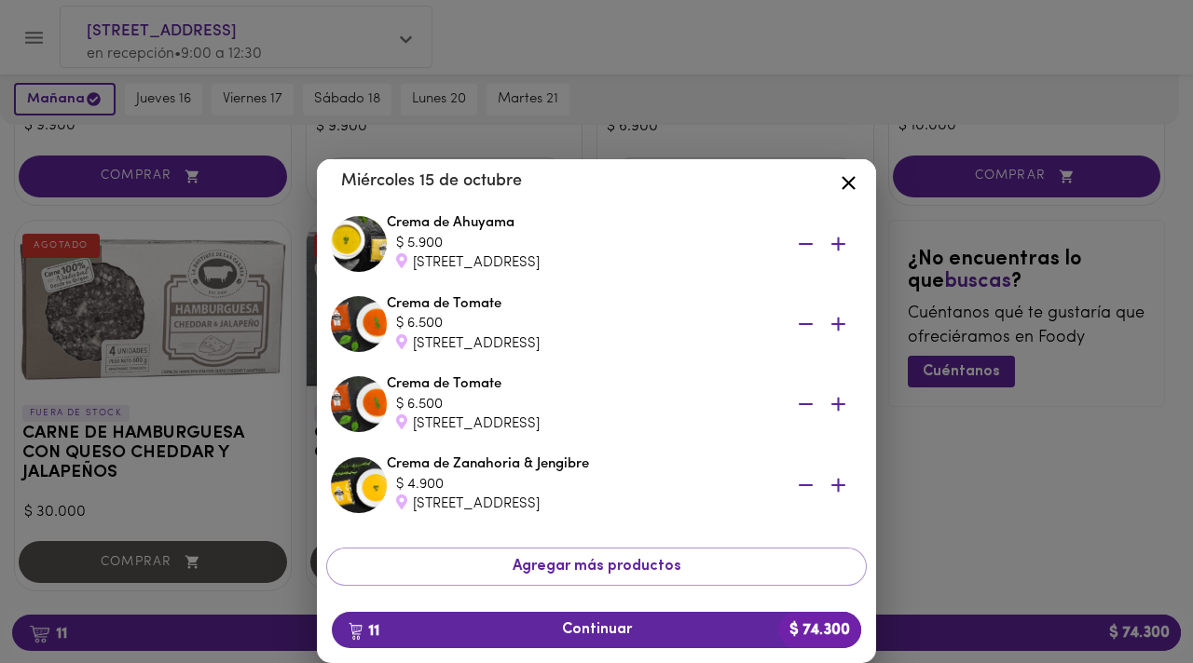
scroll to position [676, 0]
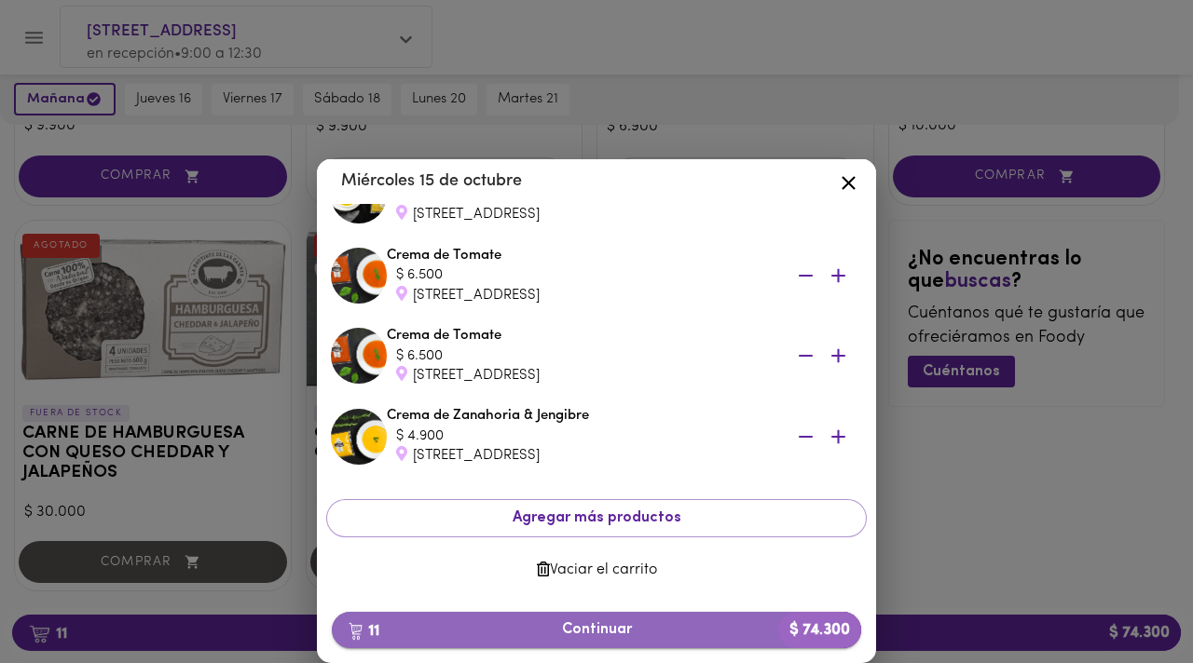
click at [606, 633] on span "11 Continuar $ 74.300" at bounding box center [596, 630] width 499 height 18
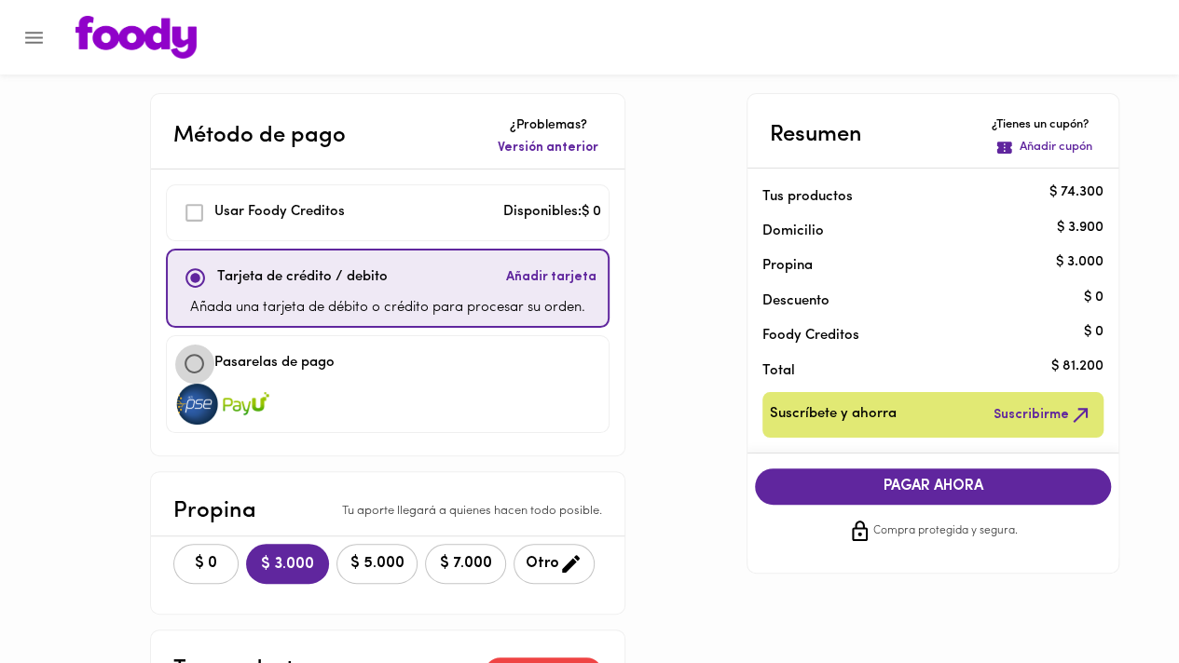
click at [196, 362] on input "checkbox" at bounding box center [194, 364] width 40 height 40
checkbox input "true"
checkbox input "false"
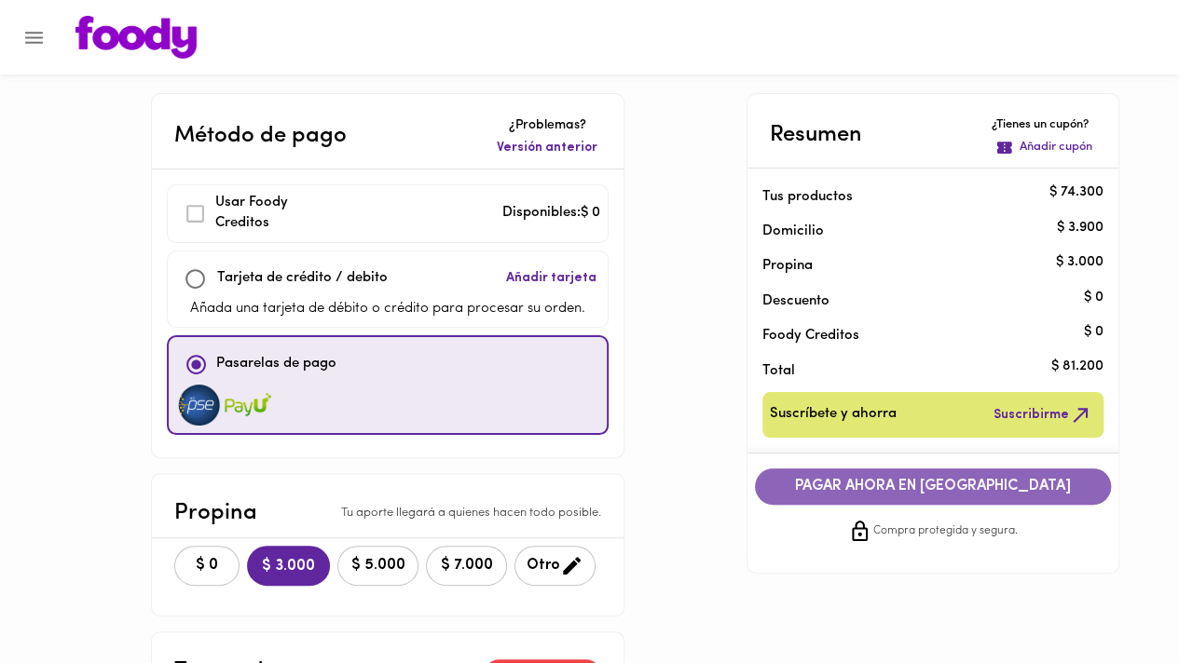
click at [929, 484] on span "PAGAR AHORA EN [GEOGRAPHIC_DATA]" at bounding box center [932, 487] width 319 height 18
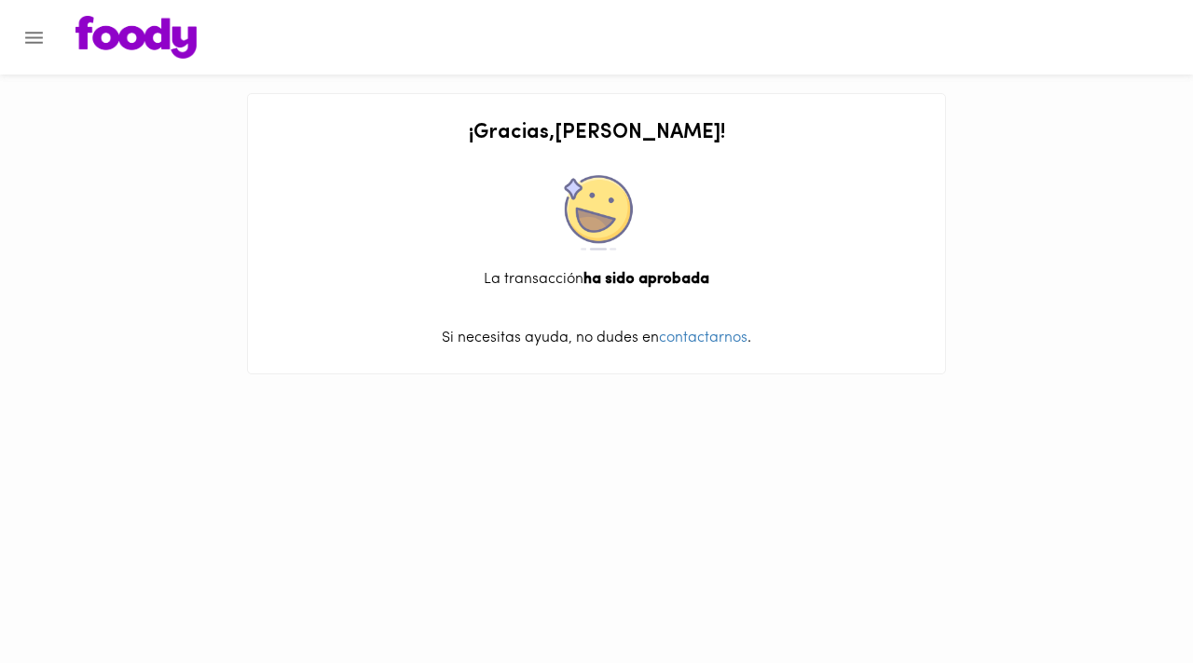
click at [112, 49] on img at bounding box center [135, 37] width 121 height 43
